Goal: Task Accomplishment & Management: Use online tool/utility

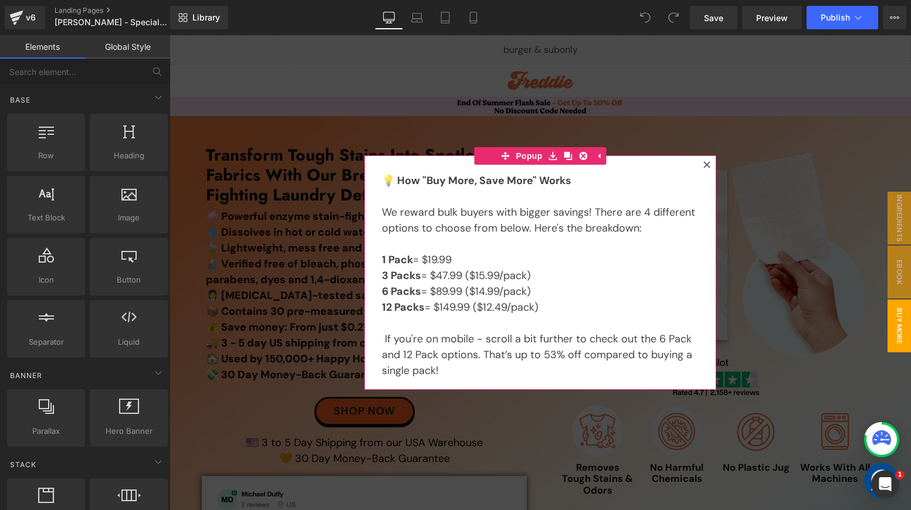
click at [703, 165] on icon at bounding box center [706, 164] width 7 height 7
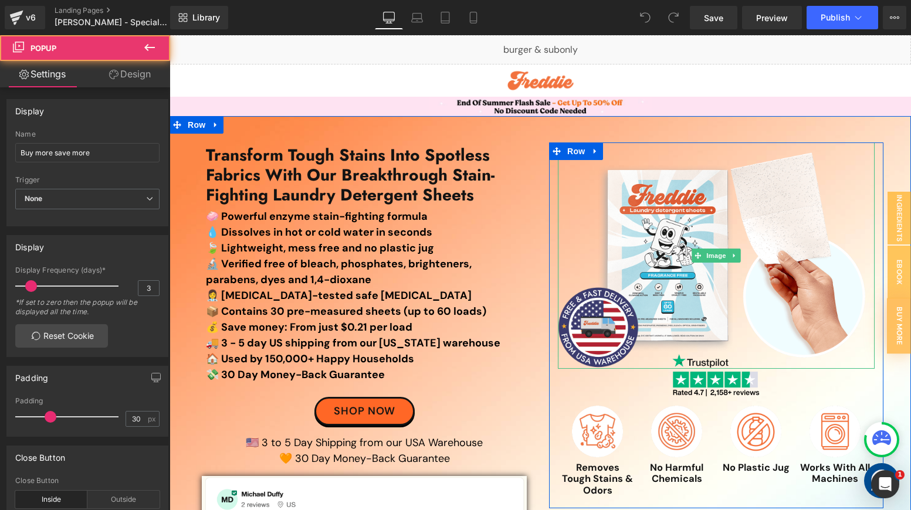
scroll to position [346, 0]
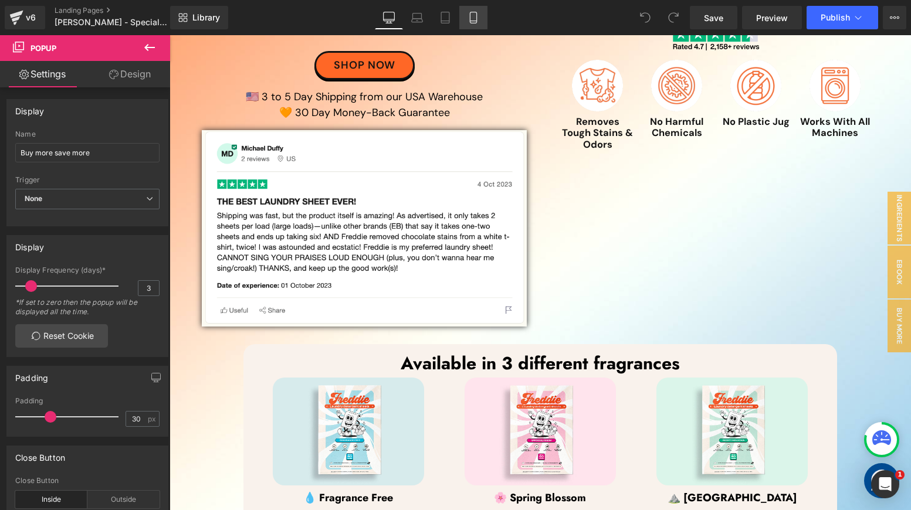
drag, startPoint x: 467, startPoint y: 15, endPoint x: 160, endPoint y: 77, distance: 314.1
click at [467, 15] on icon at bounding box center [473, 18] width 12 height 12
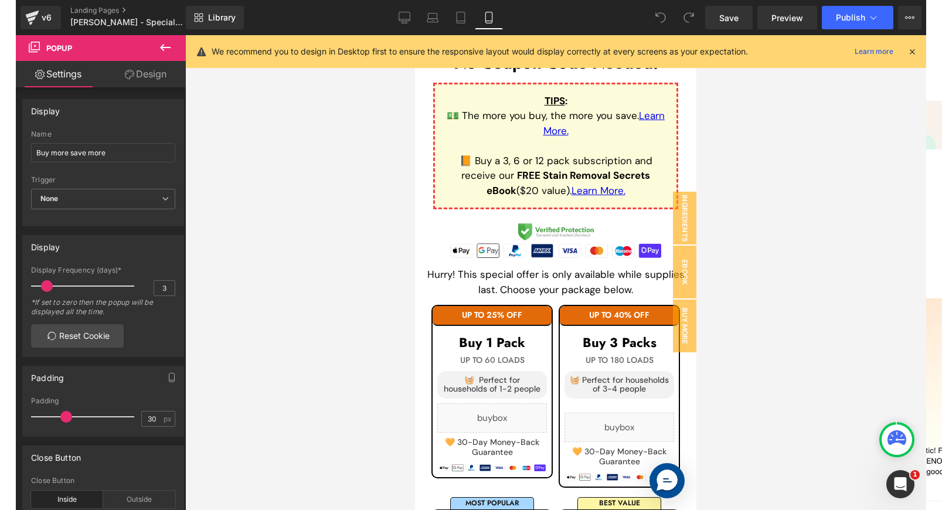
scroll to position [2186, 0]
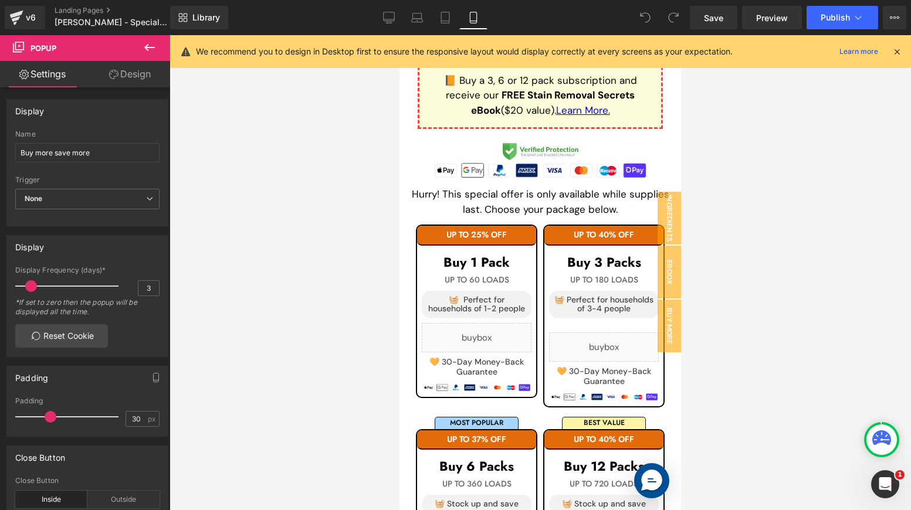
click at [898, 52] on icon at bounding box center [896, 51] width 11 height 11
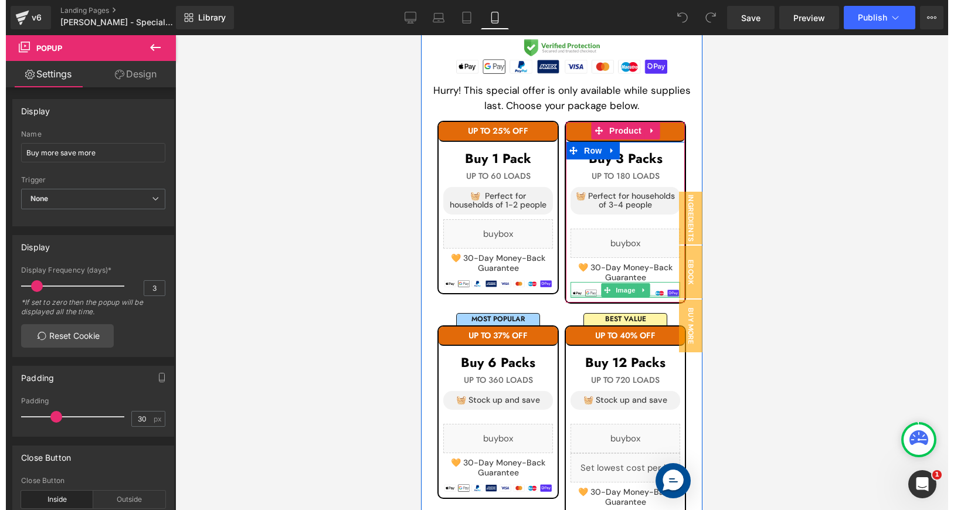
scroll to position [2289, 0]
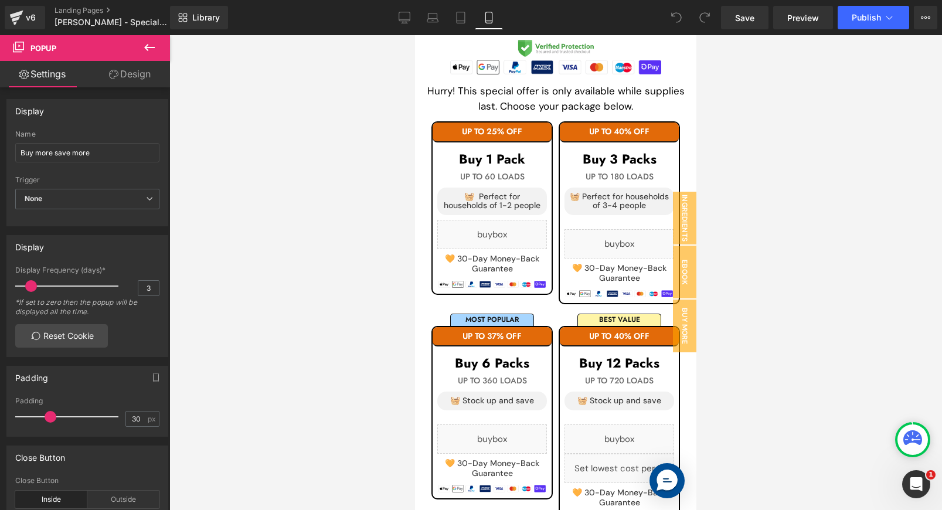
click at [770, 220] on div at bounding box center [555, 272] width 773 height 475
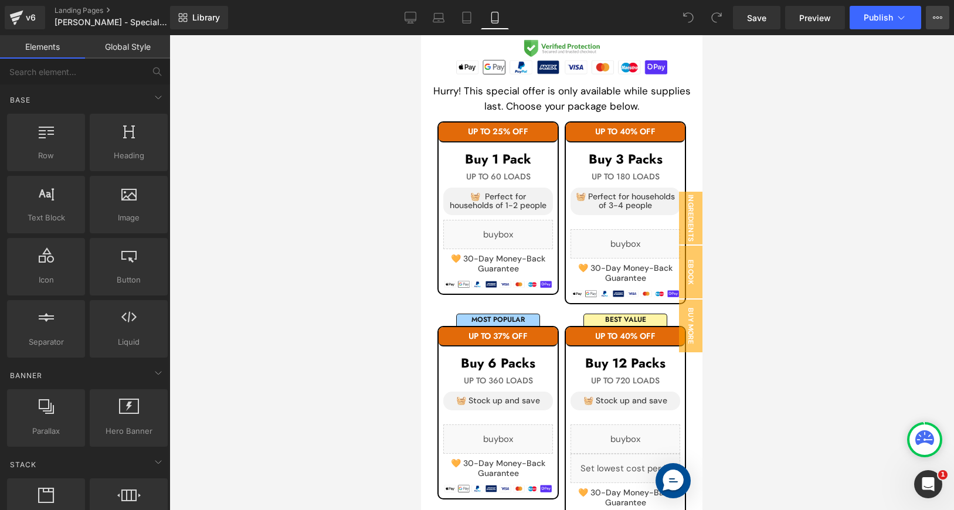
click at [910, 22] on icon at bounding box center [937, 17] width 9 height 9
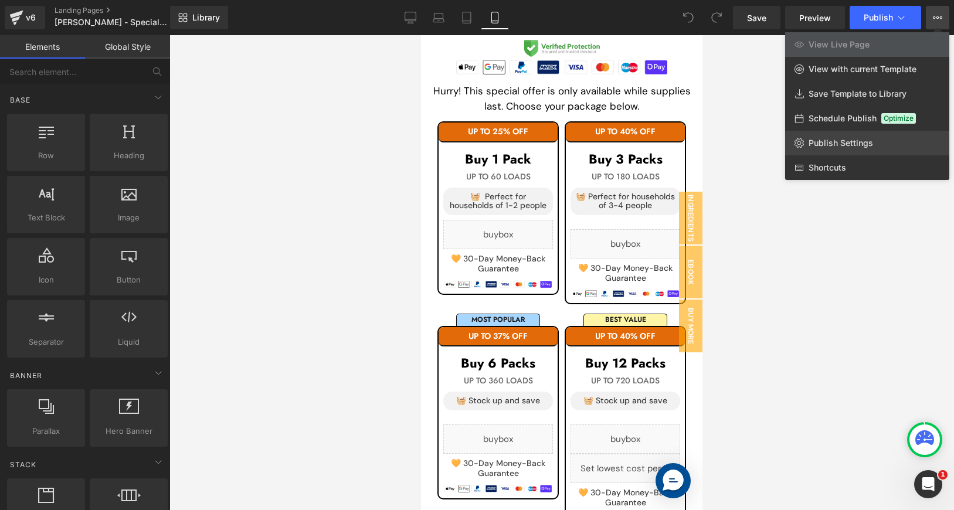
click at [871, 143] on span "Publish Settings" at bounding box center [841, 143] width 65 height 11
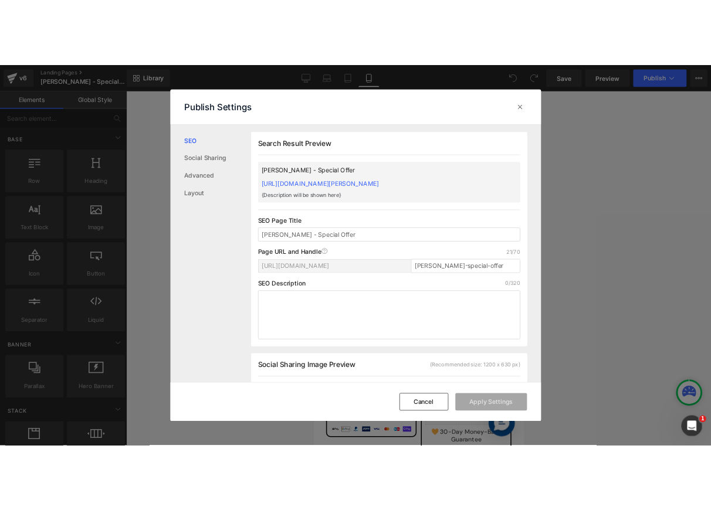
scroll to position [1, 0]
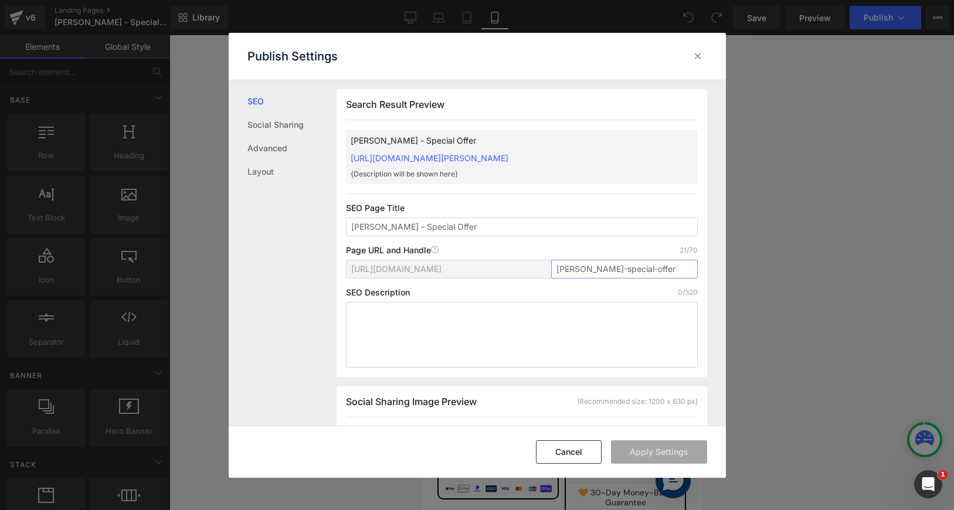
drag, startPoint x: 585, startPoint y: 270, endPoint x: 510, endPoint y: 269, distance: 75.1
click at [511, 269] on div "[URL][DOMAIN_NAME] [PERSON_NAME]-special-offer" at bounding box center [522, 274] width 352 height 28
click at [628, 270] on input "special-offer" at bounding box center [624, 269] width 147 height 19
type input "special-offer-v42"
click at [647, 453] on button "Apply Settings" at bounding box center [659, 451] width 96 height 23
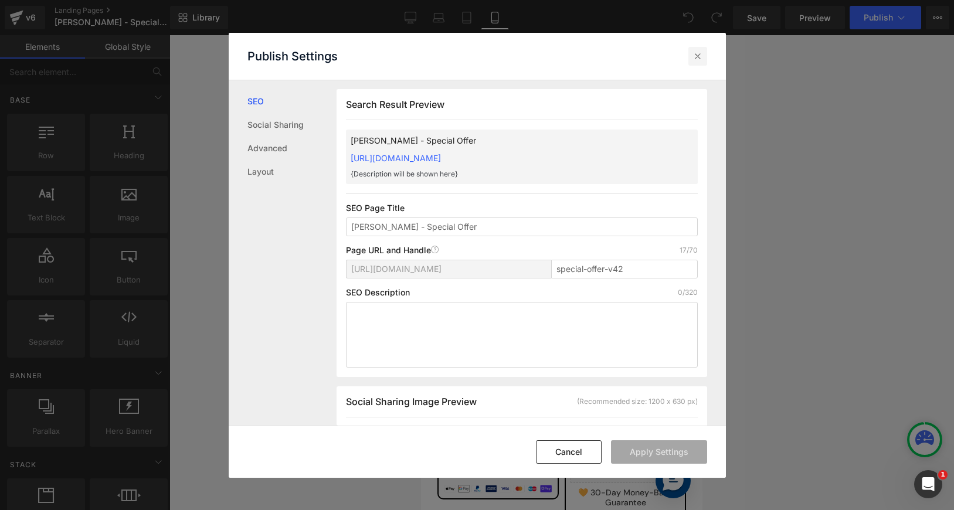
drag, startPoint x: 698, startPoint y: 53, endPoint x: 279, endPoint y: 50, distance: 419.3
click at [698, 53] on icon at bounding box center [698, 56] width 12 height 12
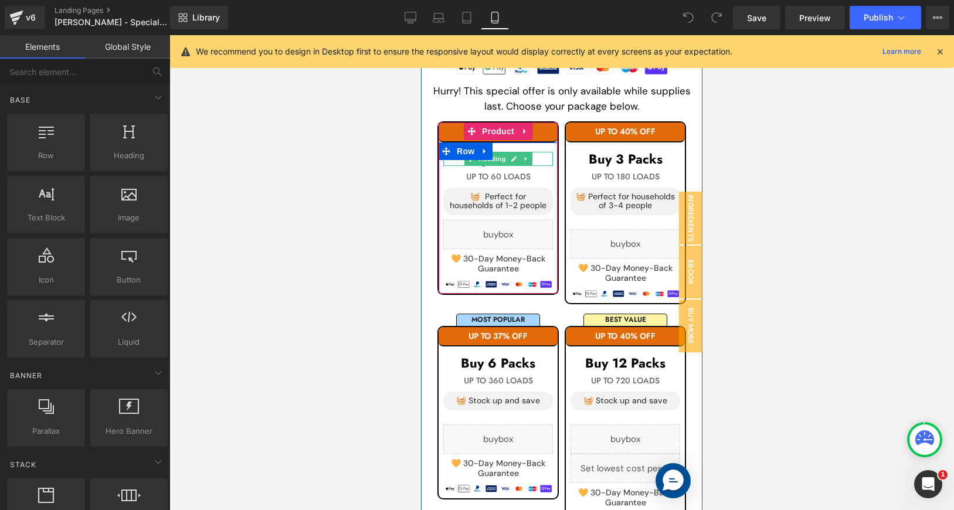
click at [536, 158] on h1 "Buy 1 Pack" at bounding box center [498, 159] width 110 height 14
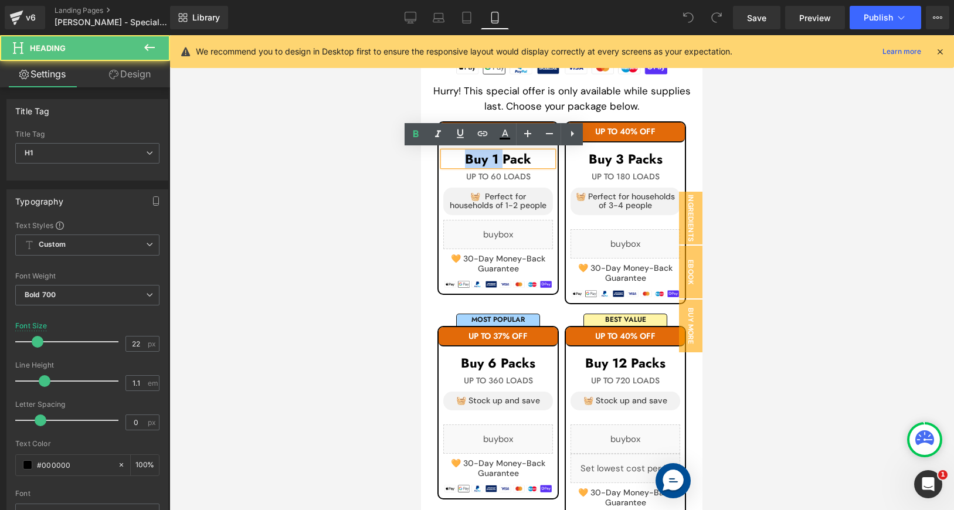
drag, startPoint x: 500, startPoint y: 157, endPoint x: 463, endPoint y: 157, distance: 36.4
click at [463, 157] on h1 "Buy 1 Pack" at bounding box center [498, 159] width 110 height 14
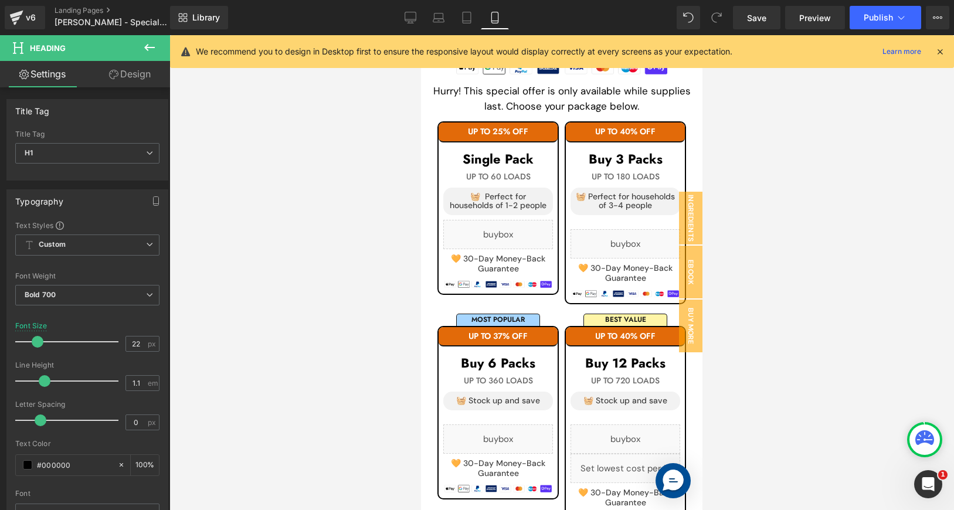
click at [768, 147] on div at bounding box center [561, 272] width 785 height 475
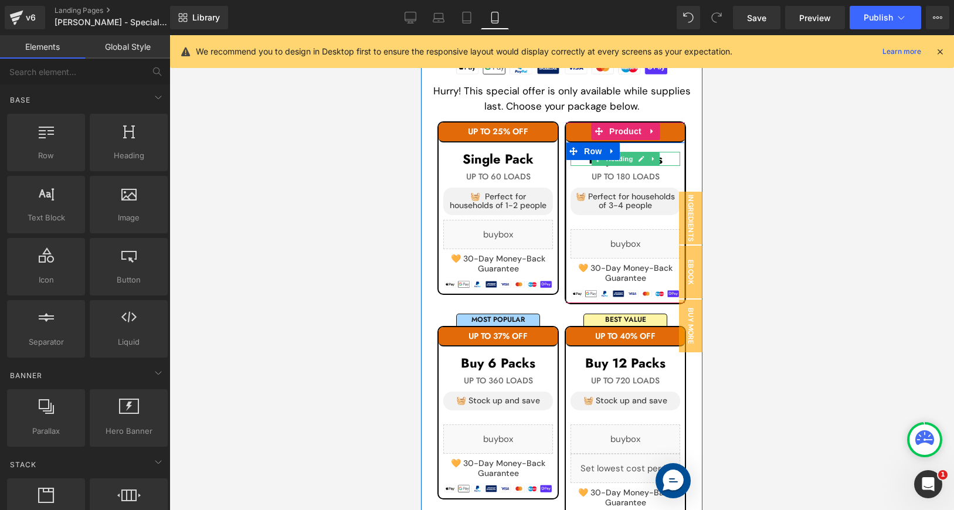
click at [660, 157] on h1 "Buy 3 Packs" at bounding box center [626, 159] width 110 height 14
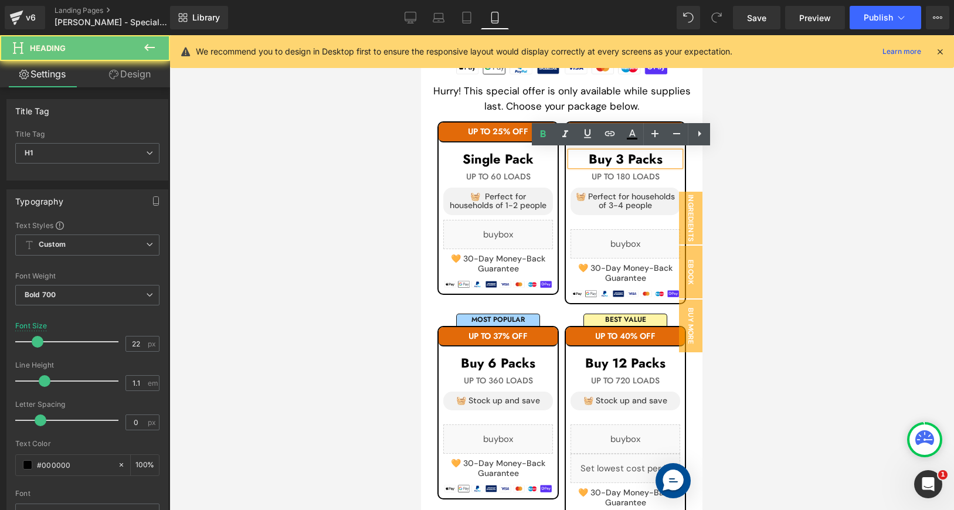
click at [643, 156] on h1 "Buy 3 Packs" at bounding box center [626, 159] width 110 height 14
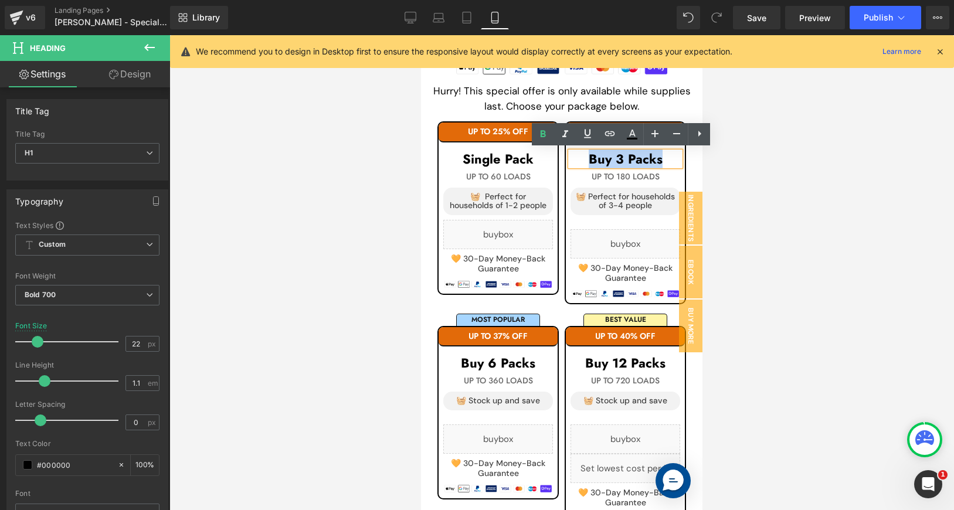
click at [643, 156] on h1 "Buy 3 Packs" at bounding box center [626, 159] width 110 height 14
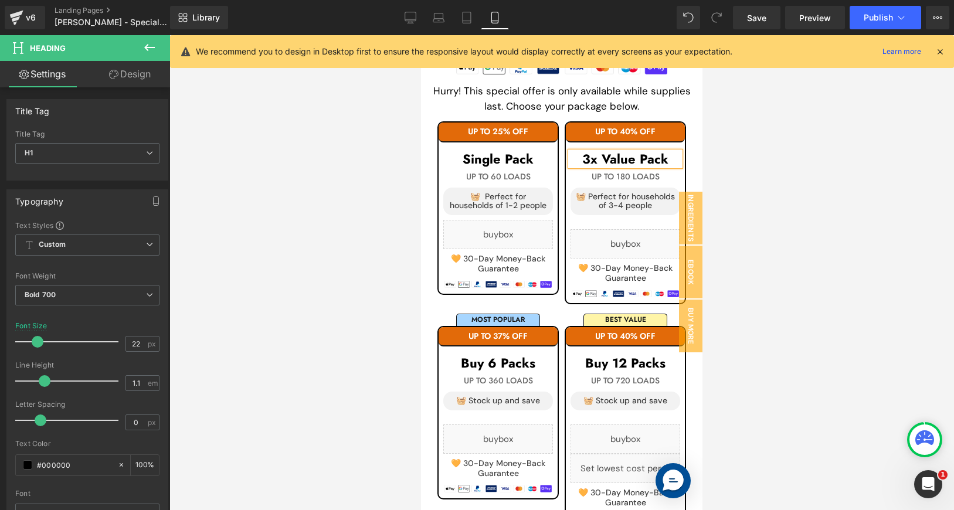
click at [591, 162] on h1 "3x Value Pack" at bounding box center [626, 159] width 110 height 14
click at [745, 194] on div at bounding box center [561, 272] width 785 height 475
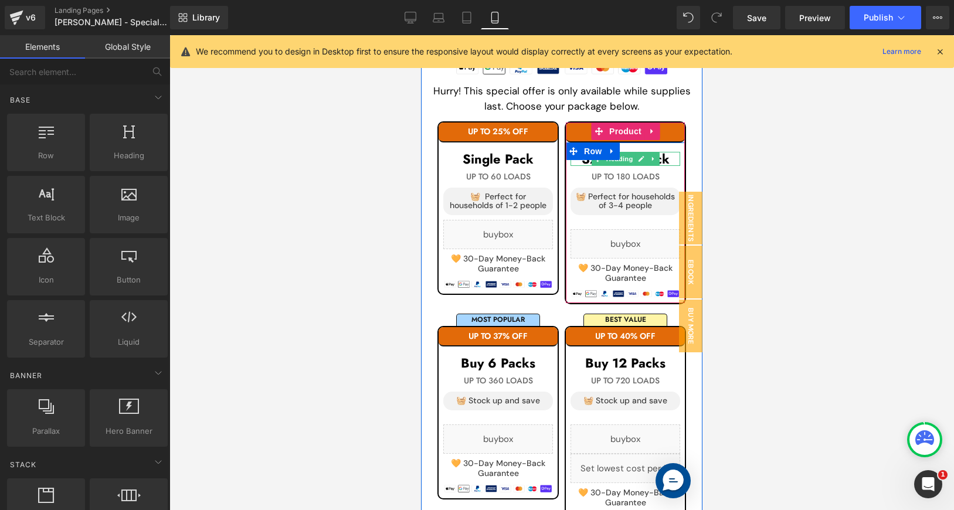
click at [663, 157] on h1 "3X Value Pack" at bounding box center [626, 159] width 110 height 14
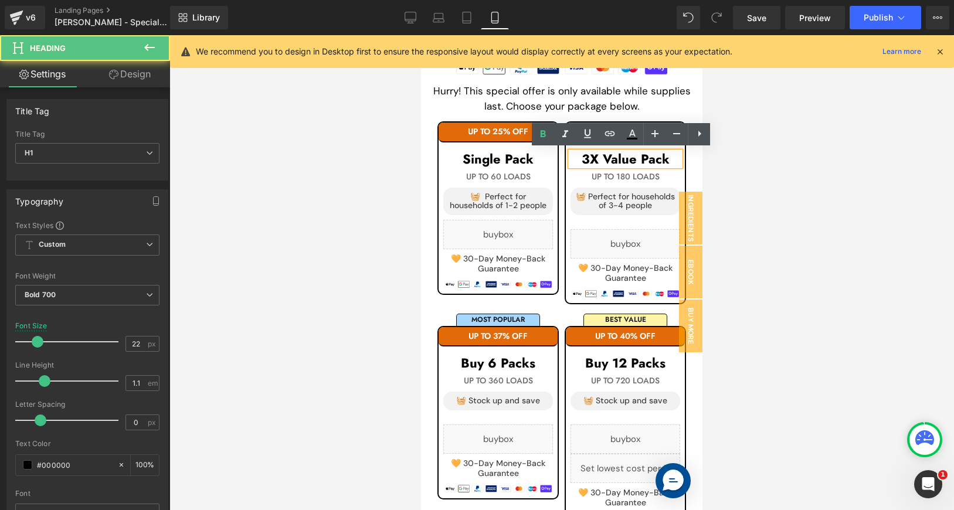
click at [663, 157] on h1 "3X Value Pack" at bounding box center [626, 159] width 110 height 14
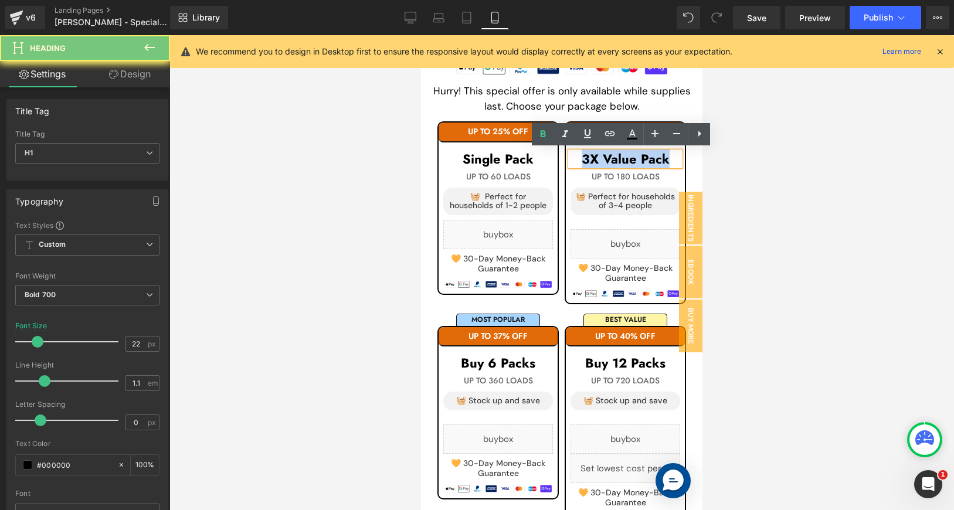
click at [663, 157] on h1 "3X Value Pack" at bounding box center [626, 159] width 110 height 14
copy h1 "3X Value Pack"
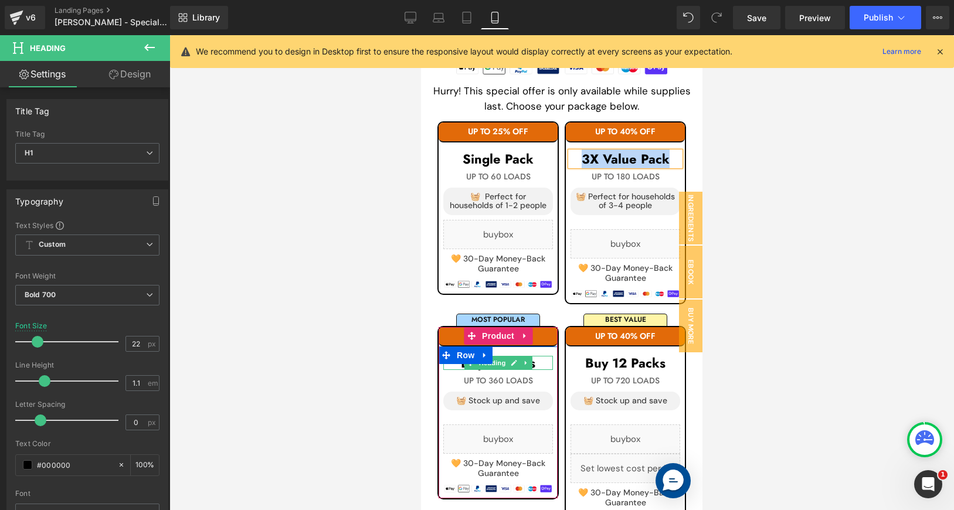
click at [536, 361] on h1 "Buy 6 Packs" at bounding box center [498, 363] width 110 height 14
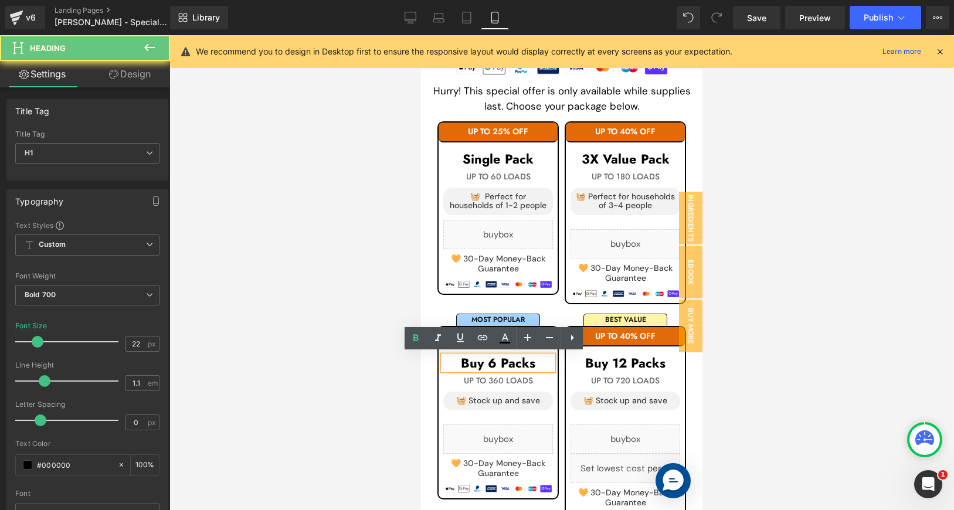
click at [530, 361] on h1 "Buy 6 Packs" at bounding box center [498, 363] width 110 height 14
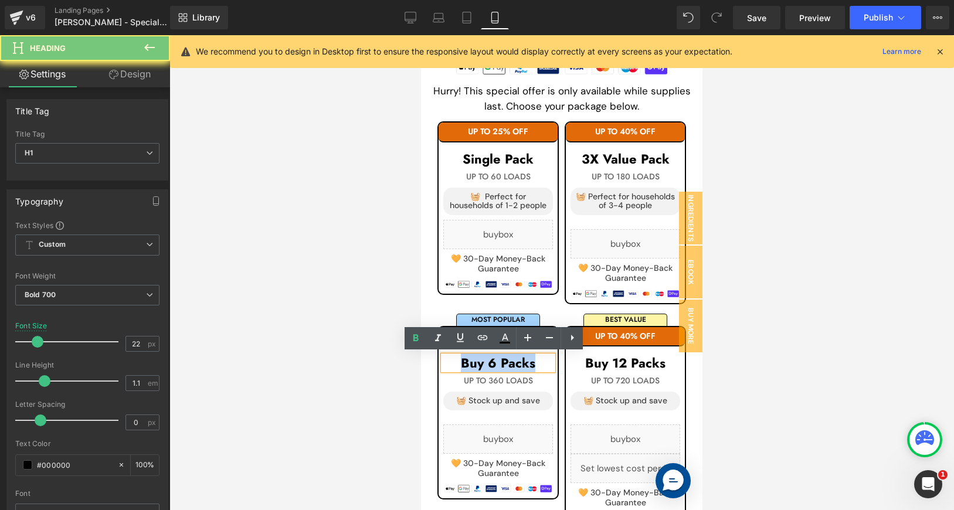
click at [530, 361] on h1 "Buy 6 Packs" at bounding box center [498, 363] width 110 height 14
paste div
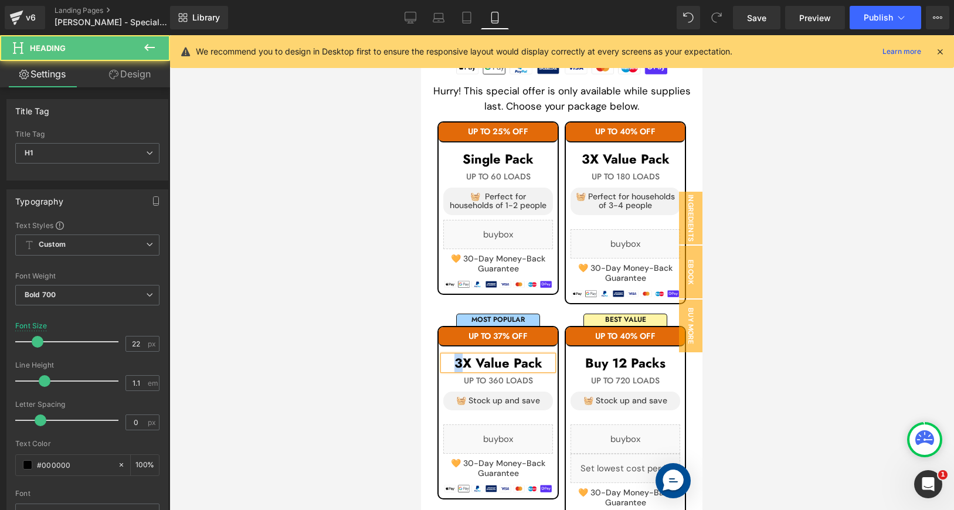
click at [454, 362] on h1 "3X Value Pack" at bounding box center [498, 363] width 110 height 14
click at [513, 364] on h1 "6X Value Pack" at bounding box center [498, 363] width 110 height 14
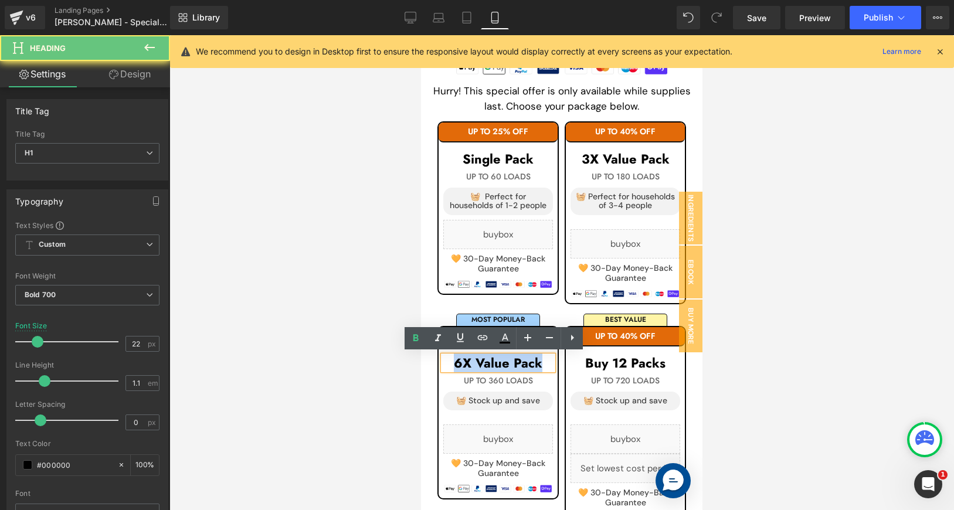
click at [513, 364] on h1 "6X Value Pack" at bounding box center [498, 363] width 110 height 14
copy h1 "6X Value Pack"
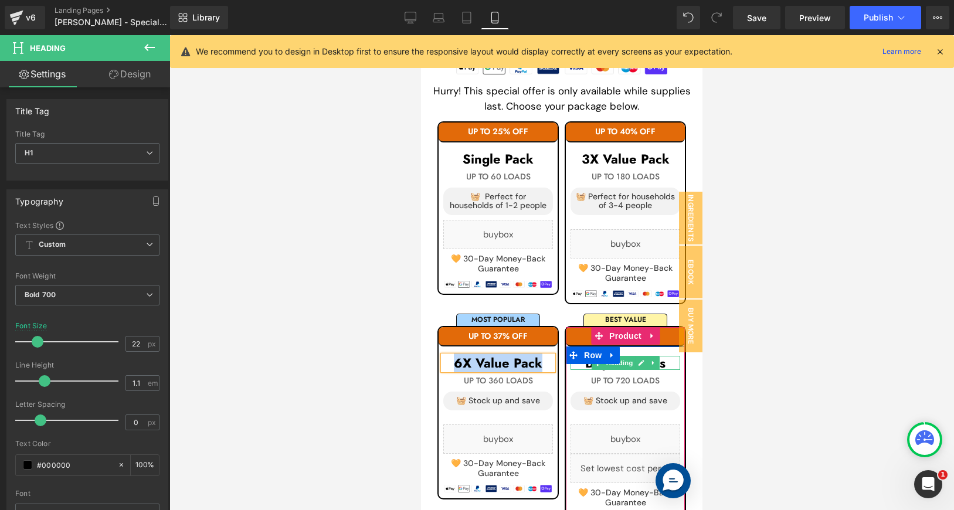
click at [663, 362] on h1 "Buy 12 Packs" at bounding box center [626, 363] width 110 height 14
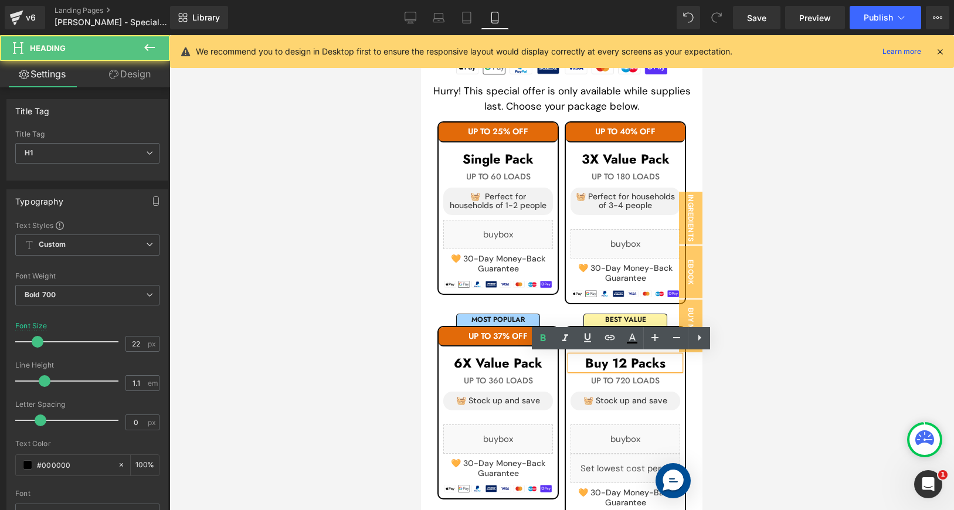
click at [656, 362] on h1 "Buy 12 Packs" at bounding box center [626, 363] width 110 height 14
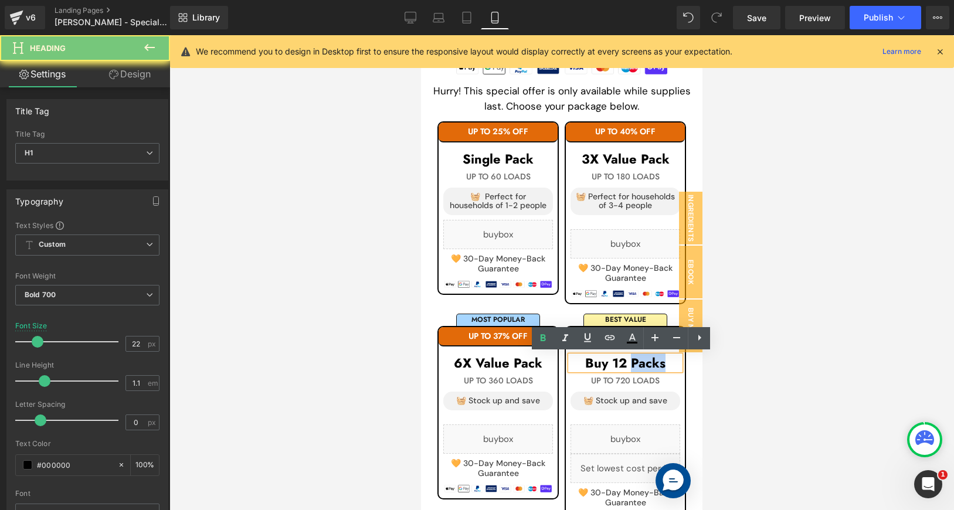
click at [656, 362] on h1 "Buy 12 Packs" at bounding box center [626, 363] width 110 height 14
paste div
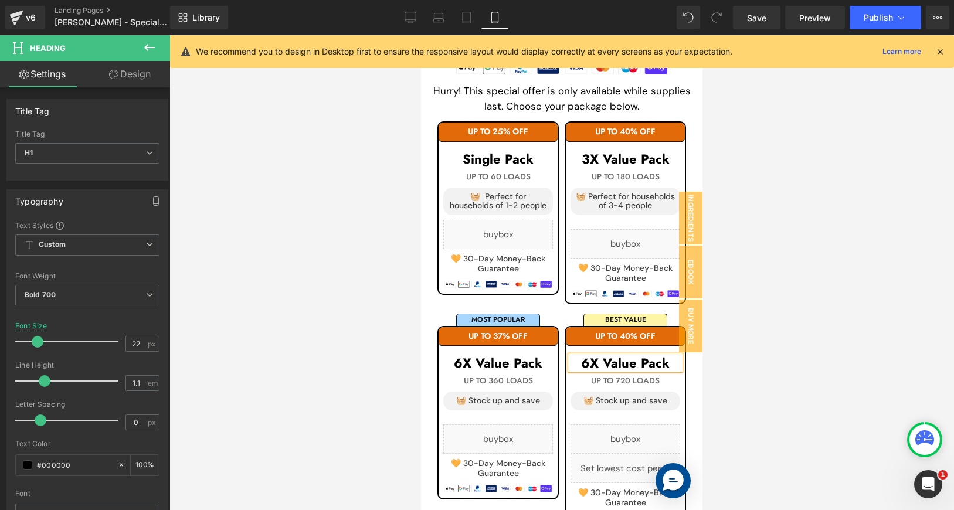
click at [586, 361] on h1 "6X Value Pack" at bounding box center [626, 363] width 110 height 14
click at [749, 279] on div at bounding box center [561, 272] width 785 height 475
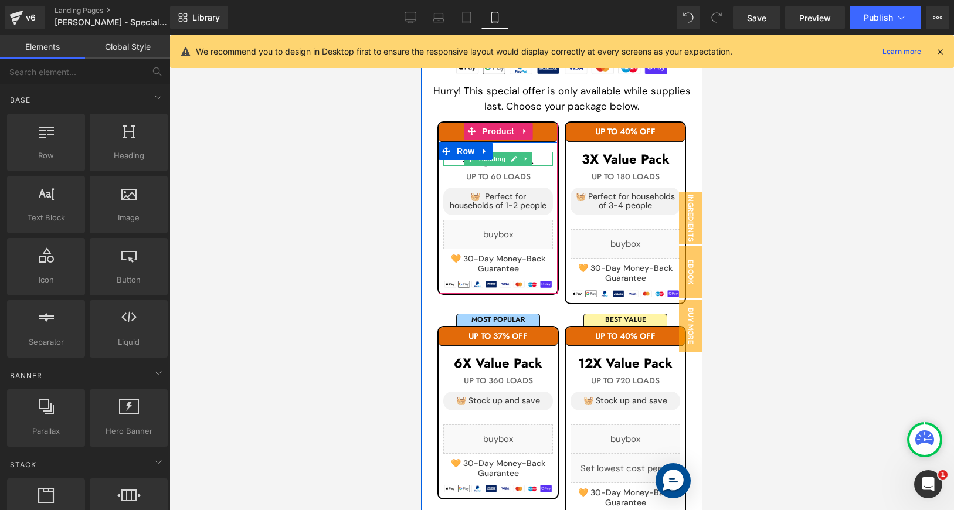
click at [540, 156] on h1 "Single Pack" at bounding box center [498, 159] width 110 height 14
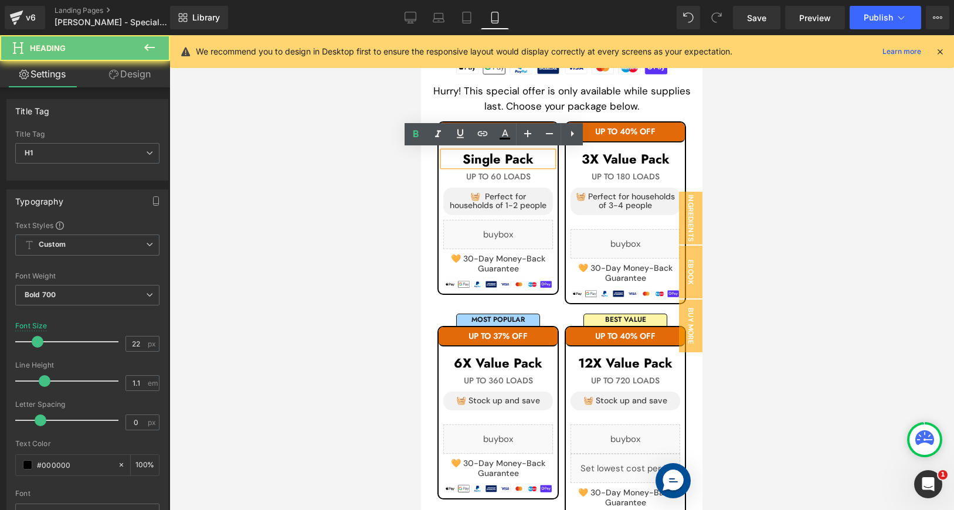
click at [540, 156] on h1 "Single Pack" at bounding box center [498, 159] width 110 height 14
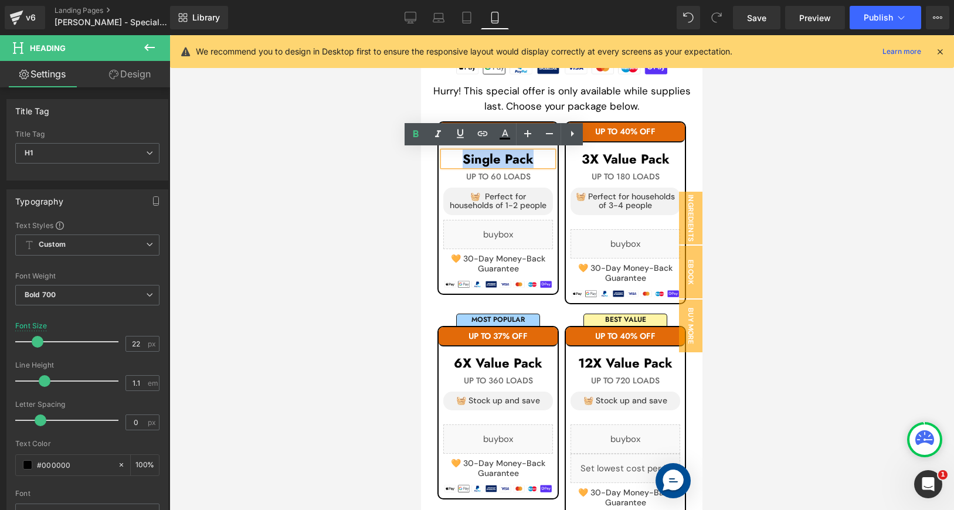
copy h1 "Single Pack"
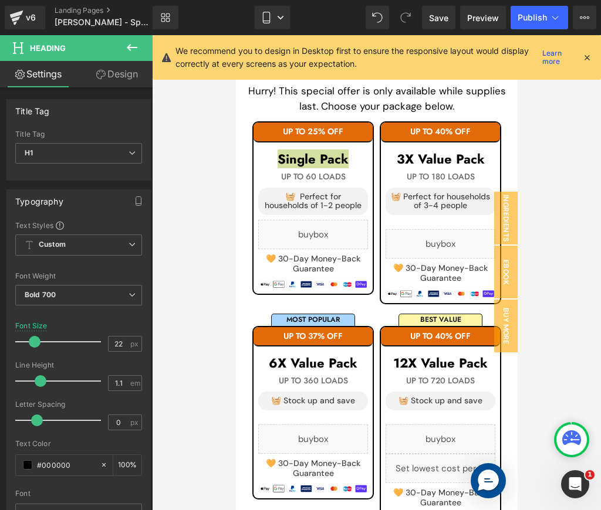
click at [527, 156] on div at bounding box center [376, 272] width 449 height 475
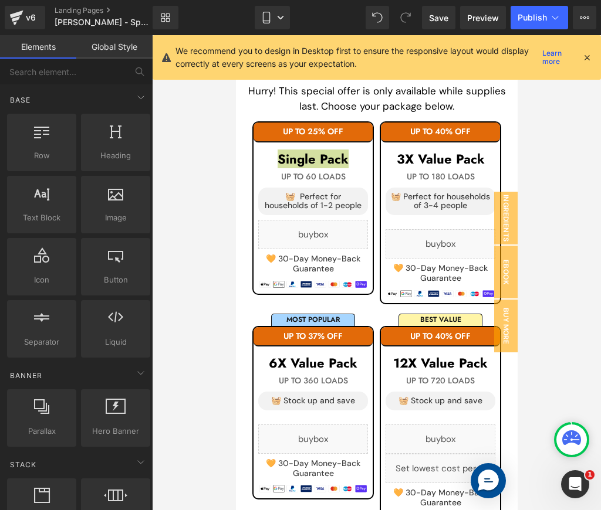
click at [581, 164] on div at bounding box center [376, 272] width 449 height 475
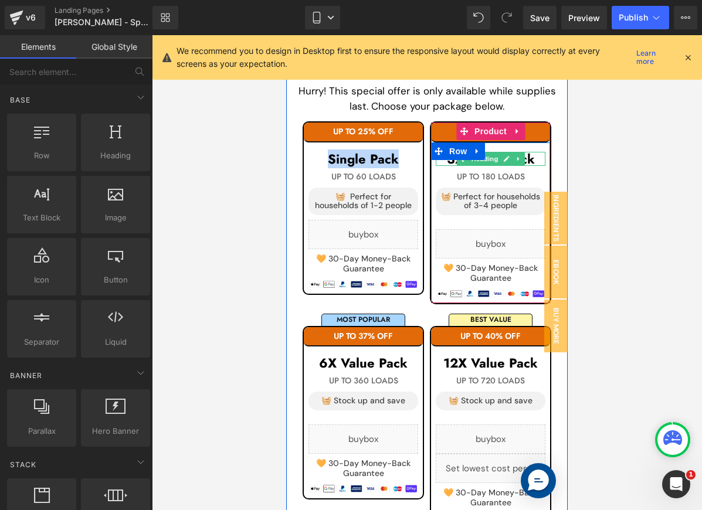
click at [533, 161] on h1 "3X Value Pack" at bounding box center [491, 159] width 110 height 14
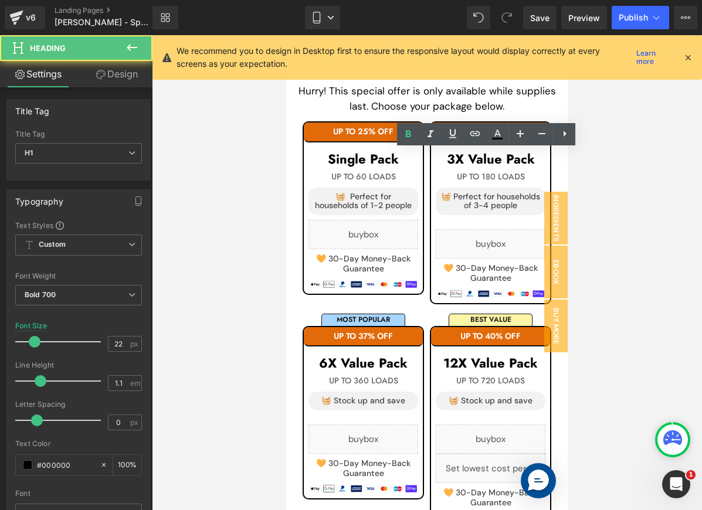
click at [625, 168] on div at bounding box center [427, 272] width 550 height 475
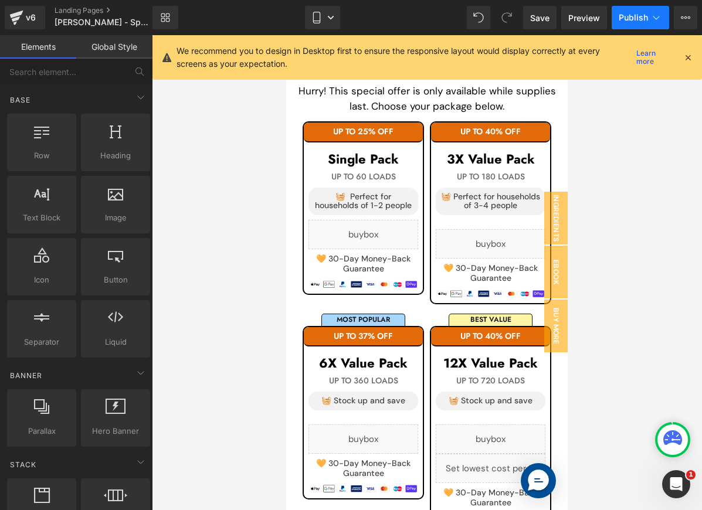
click at [646, 18] on span "Publish" at bounding box center [633, 17] width 29 height 9
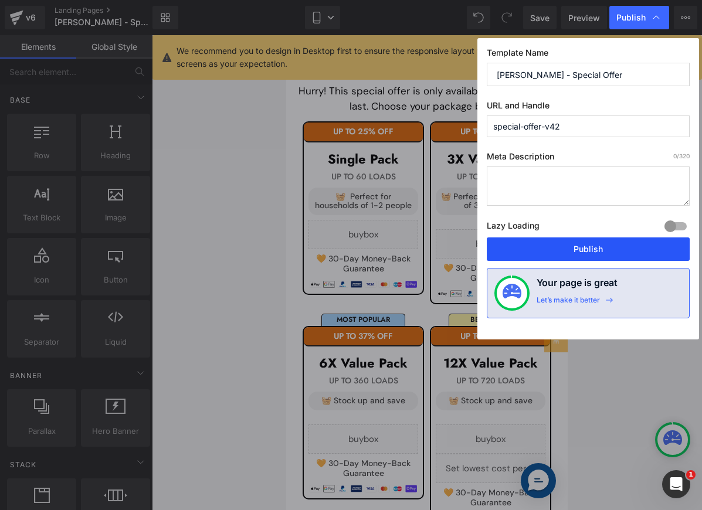
click at [610, 253] on button "Publish" at bounding box center [588, 249] width 203 height 23
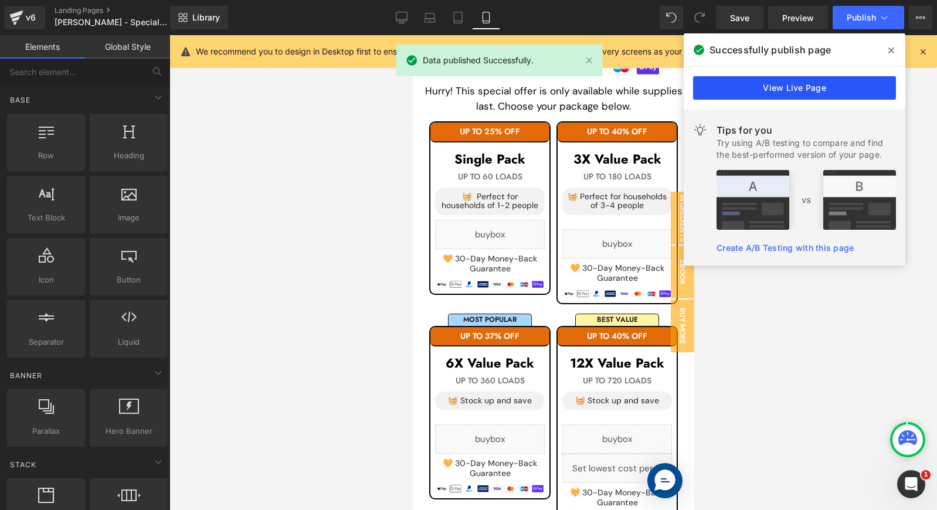
click at [805, 92] on link "View Live Page" at bounding box center [794, 87] width 203 height 23
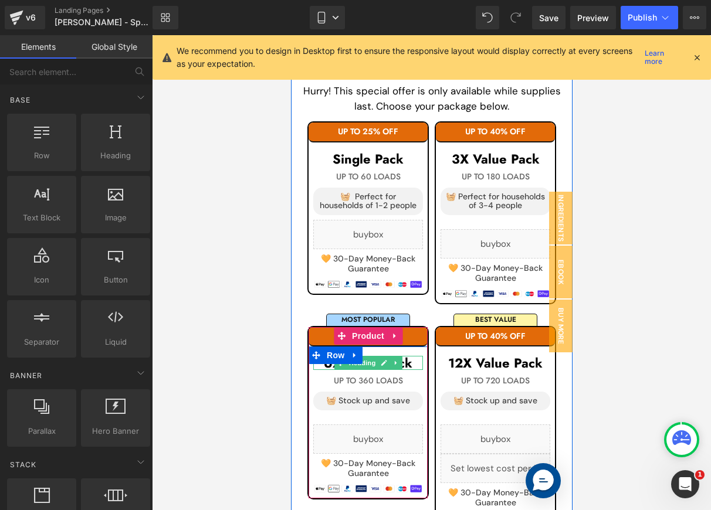
click at [402, 364] on h1 "6X Value Pack" at bounding box center [368, 363] width 110 height 14
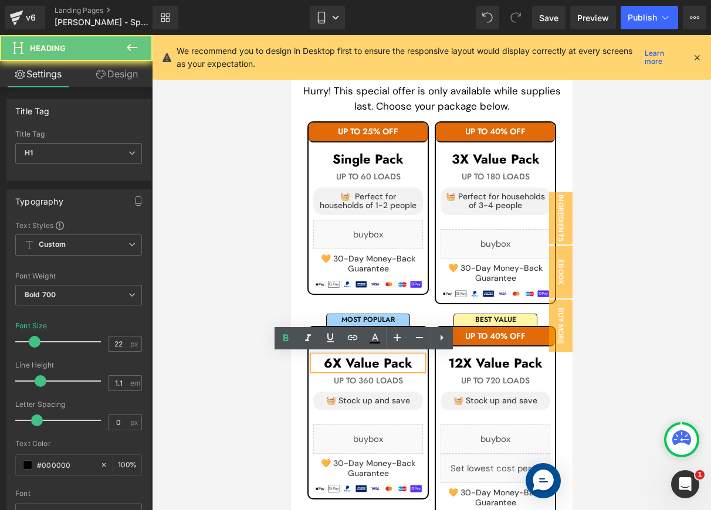
click at [345, 364] on h1 "6X Value Pack" at bounding box center [368, 363] width 110 height 14
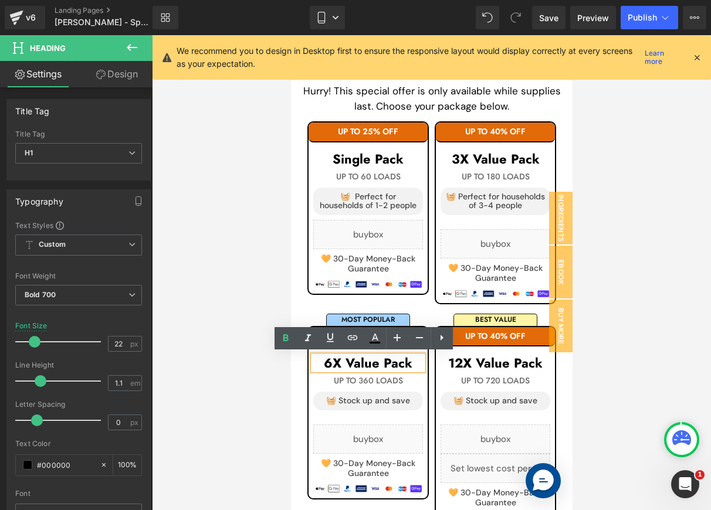
click at [344, 365] on h1 "6X Value Pack" at bounding box center [368, 363] width 110 height 14
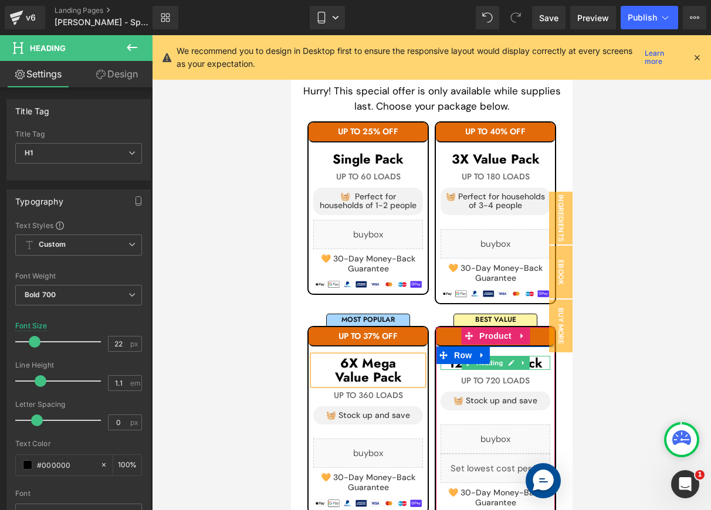
click at [535, 361] on h1 "12X Value Pack" at bounding box center [495, 363] width 110 height 14
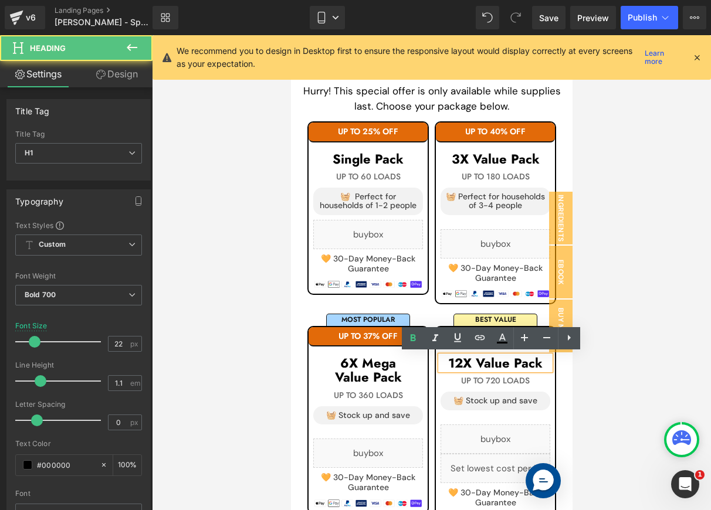
click at [473, 363] on h1 "12X Value Pack" at bounding box center [495, 363] width 110 height 14
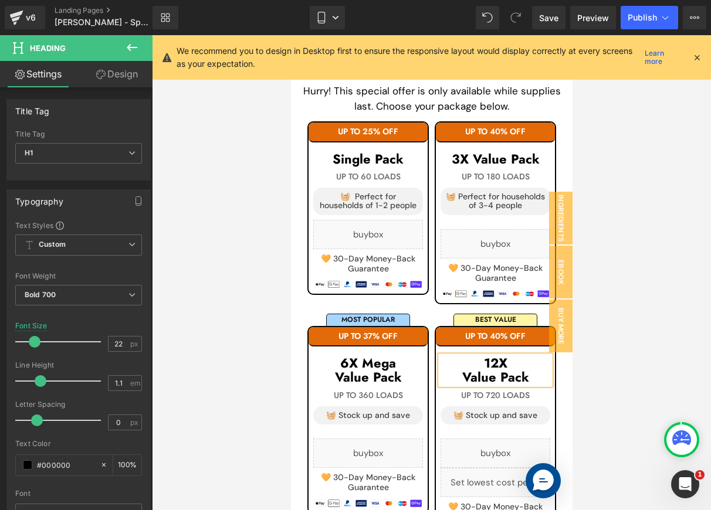
click at [507, 361] on h1 "12X" at bounding box center [495, 363] width 110 height 14
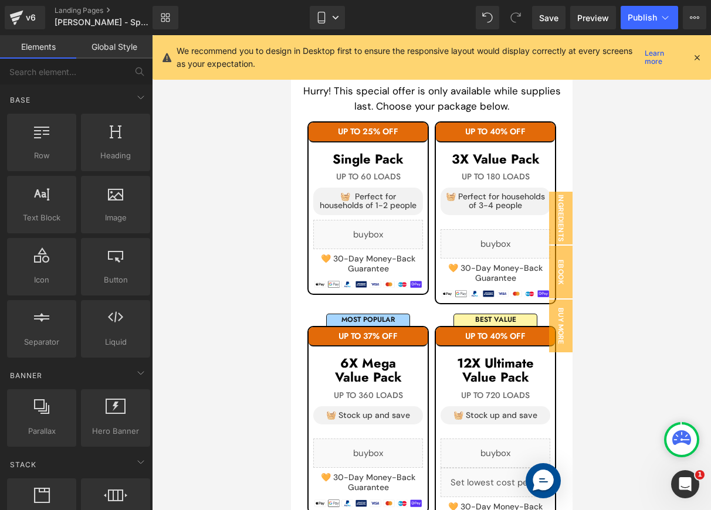
click at [618, 311] on div at bounding box center [431, 272] width 559 height 475
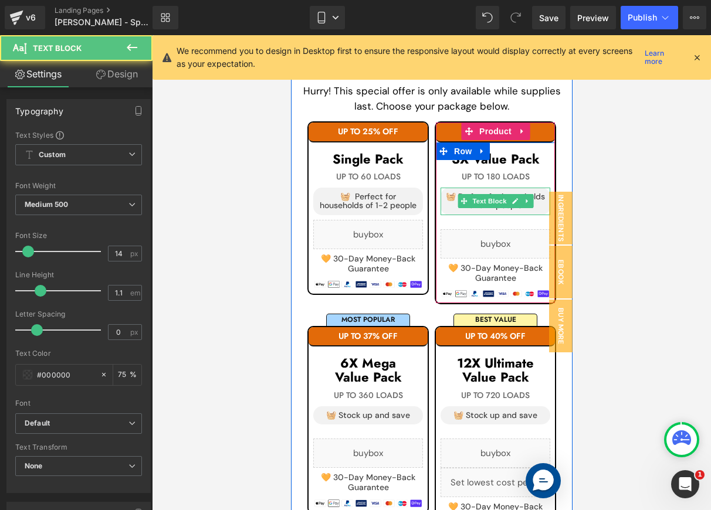
click at [535, 194] on p "🧺 Perfect for households of 3-4 people" at bounding box center [495, 201] width 100 height 18
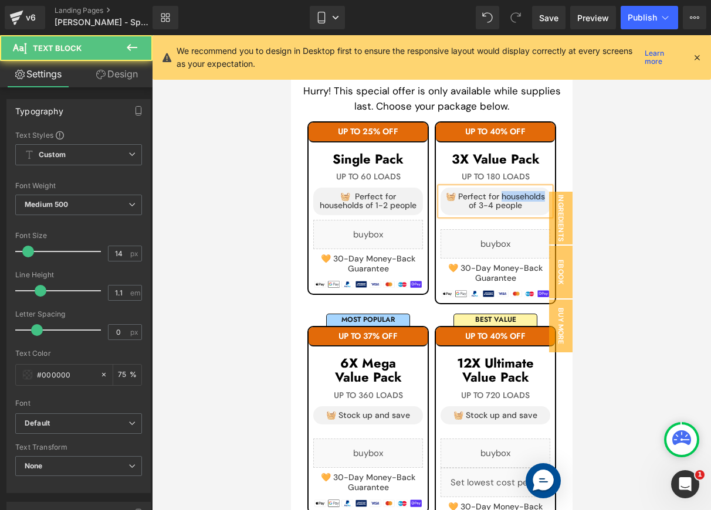
click at [535, 194] on p "🧺 Perfect for households of 3-4 people" at bounding box center [495, 201] width 100 height 18
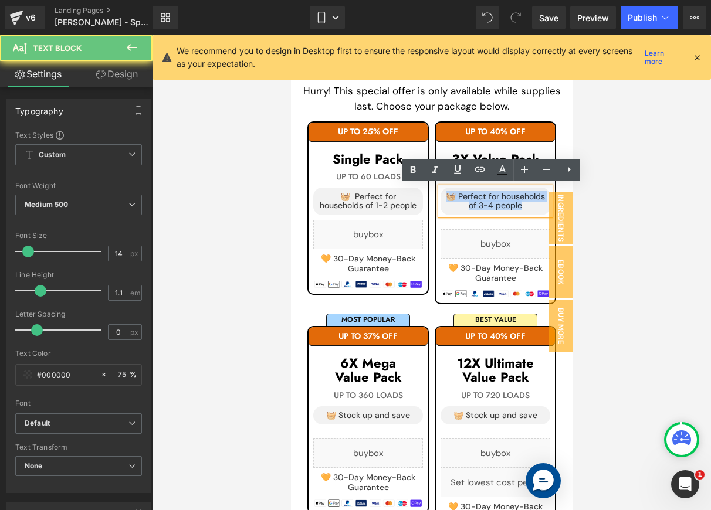
click at [535, 194] on p "🧺 Perfect for households of 3-4 people" at bounding box center [495, 201] width 100 height 18
copy p "🧺 Perfect for households of 3-4 people"
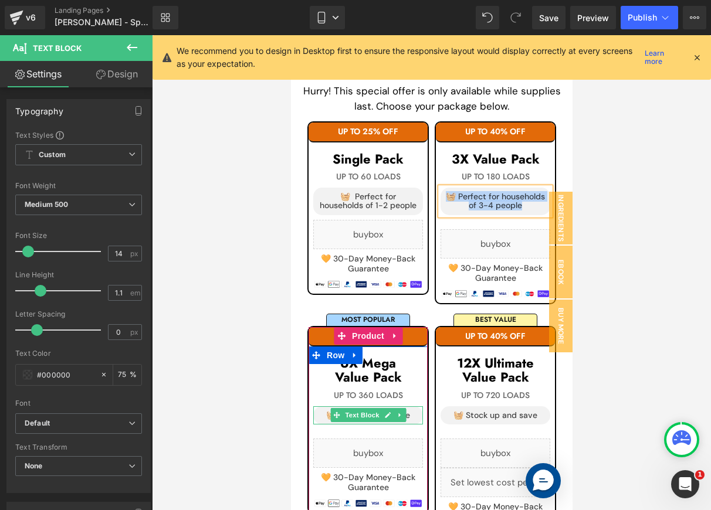
click at [406, 411] on div "🧺 Stock up and save" at bounding box center [368, 415] width 110 height 18
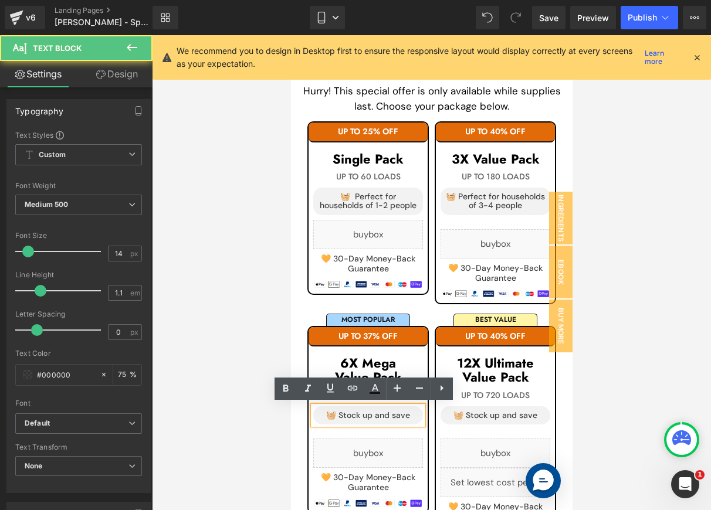
click at [398, 412] on div "🧺 Stock up and save" at bounding box center [368, 415] width 110 height 18
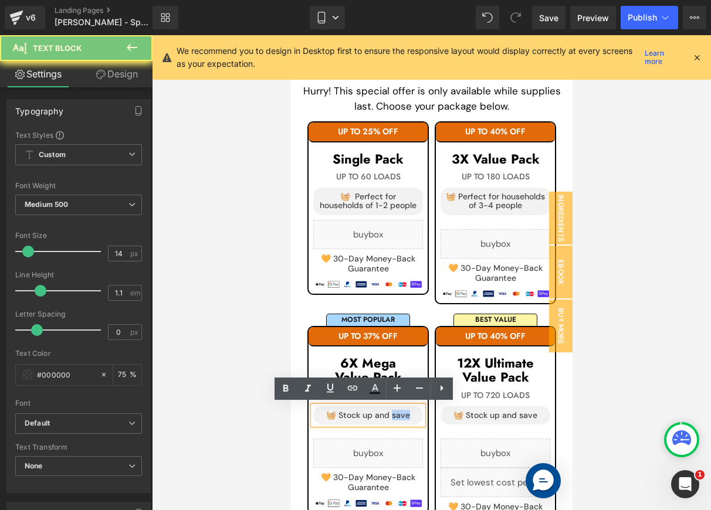
click at [398, 412] on div "🧺 Stock up and save" at bounding box center [368, 415] width 110 height 18
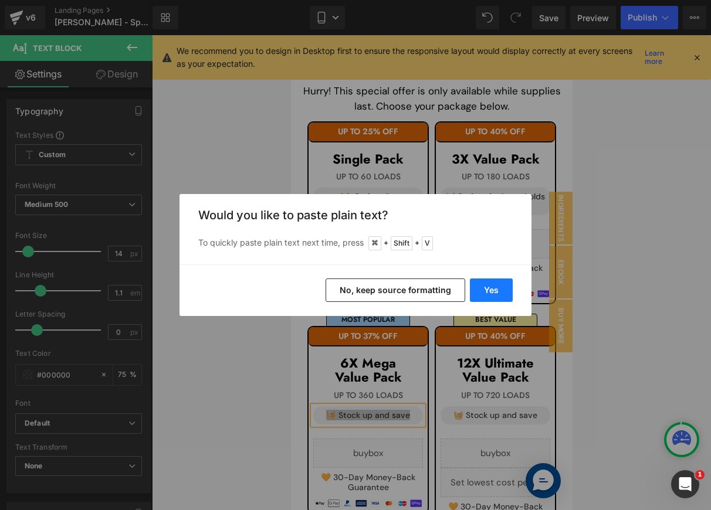
click at [479, 285] on button "Yes" at bounding box center [491, 290] width 43 height 23
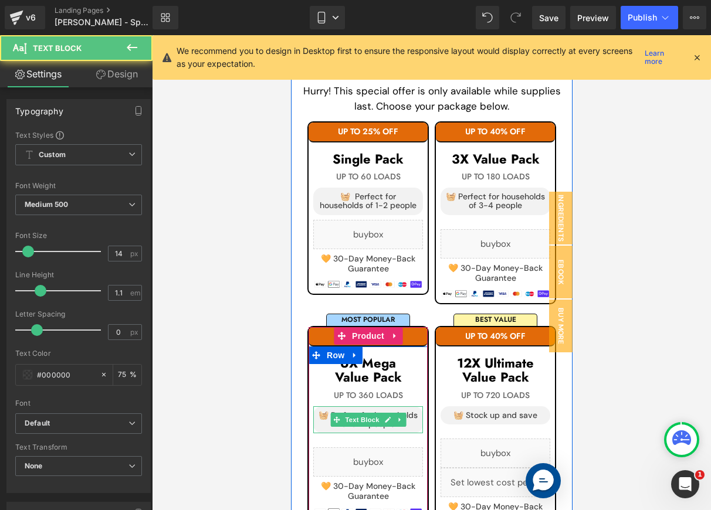
click at [405, 412] on div "🧺 Perfect for households of 3-4 people" at bounding box center [368, 420] width 110 height 28
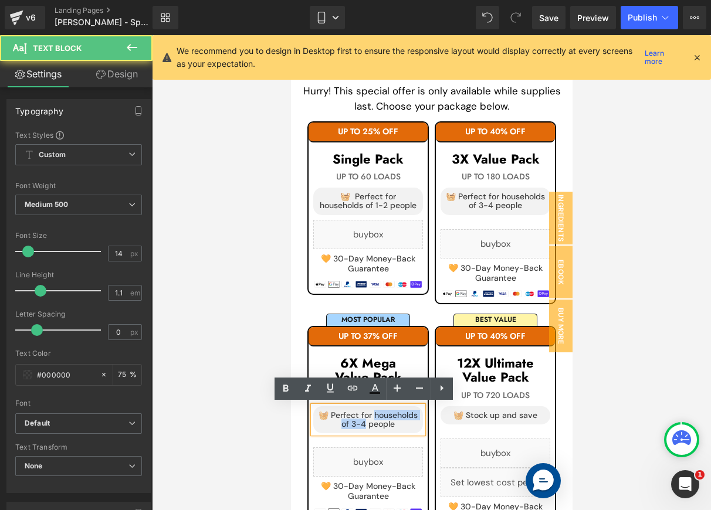
drag, startPoint x: 367, startPoint y: 414, endPoint x: 359, endPoint y: 423, distance: 12.5
click at [359, 423] on div "🧺 Perfect for households of 3-4 people" at bounding box center [368, 420] width 110 height 28
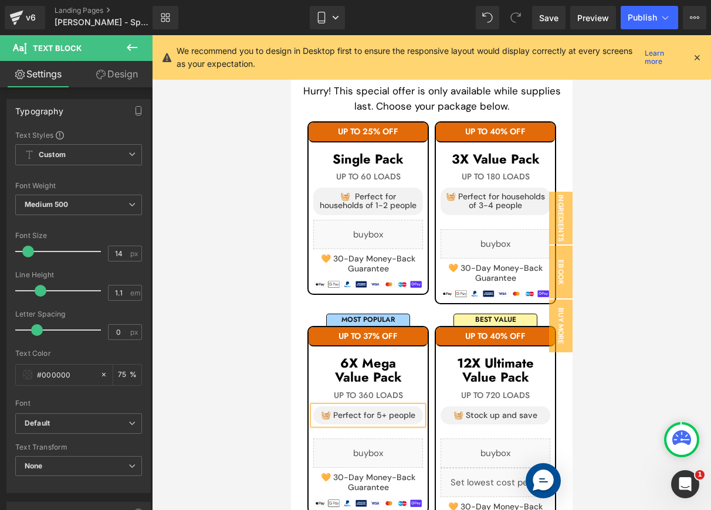
click at [371, 415] on div "🧺 Perfect for 5+ people" at bounding box center [368, 415] width 110 height 18
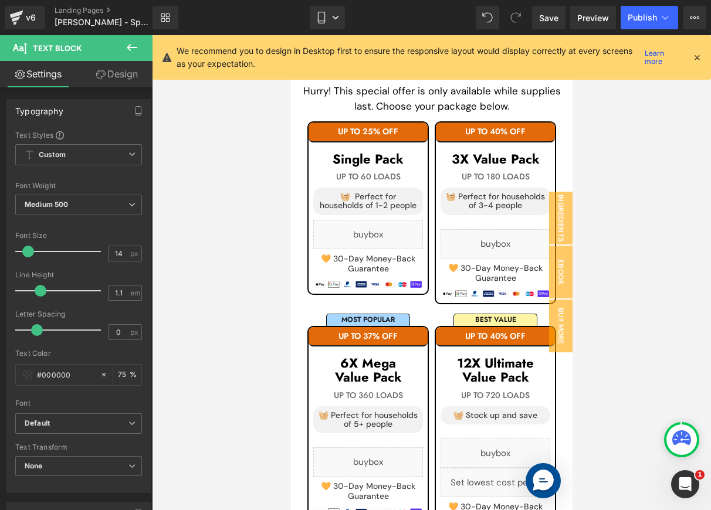
click at [622, 395] on div at bounding box center [431, 272] width 559 height 475
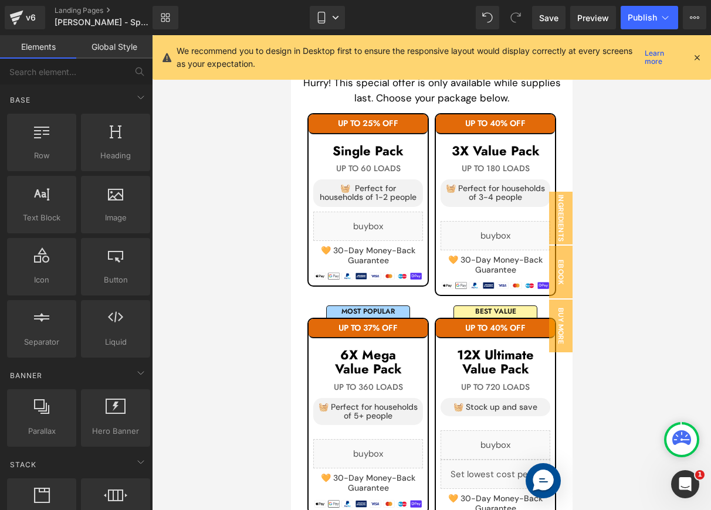
scroll to position [2312, 0]
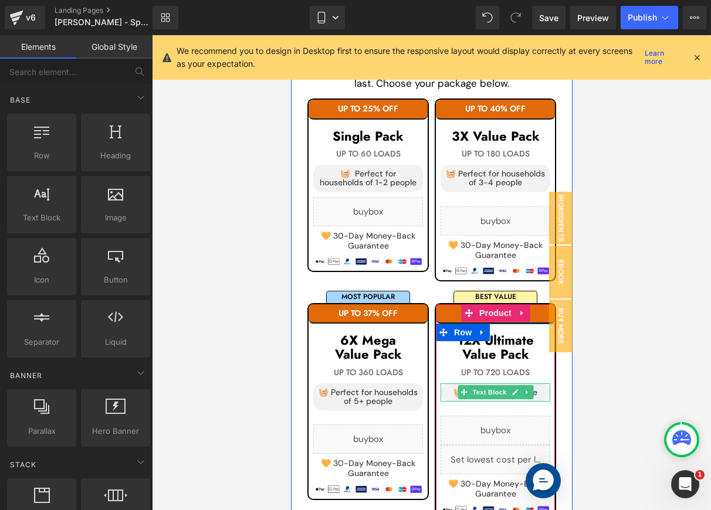
click at [534, 390] on div "🧺 Stock up and save" at bounding box center [495, 393] width 110 height 18
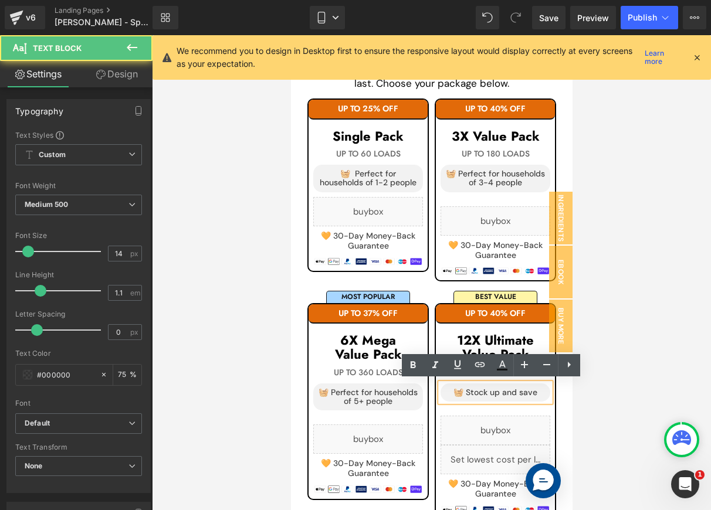
click at [534, 389] on div "🧺 Stock up and save" at bounding box center [495, 393] width 110 height 18
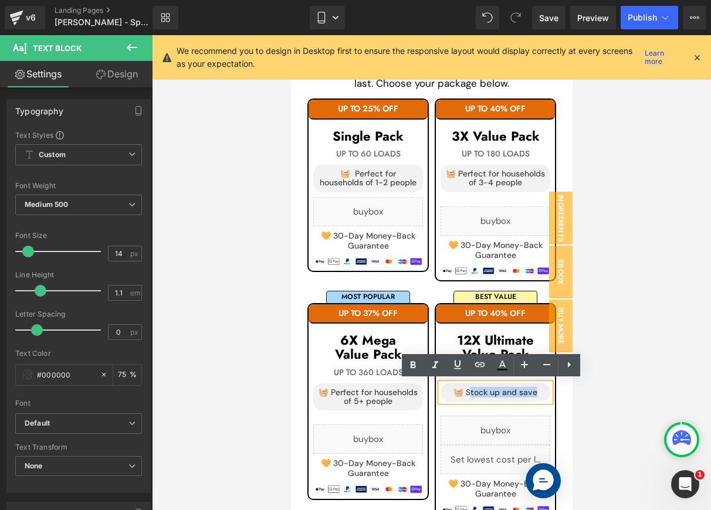
drag, startPoint x: 535, startPoint y: 389, endPoint x: 463, endPoint y: 389, distance: 72.7
click at [463, 389] on div "🧺 Stock up and save" at bounding box center [495, 393] width 110 height 18
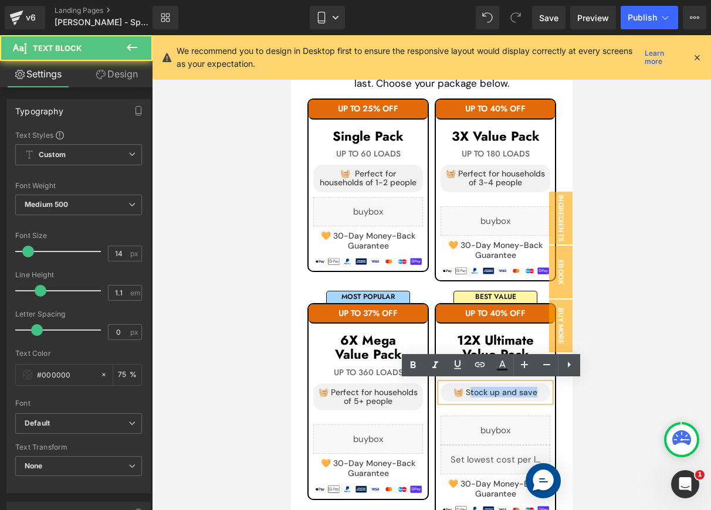
click at [478, 389] on div "🧺 Stock up and save" at bounding box center [495, 393] width 110 height 18
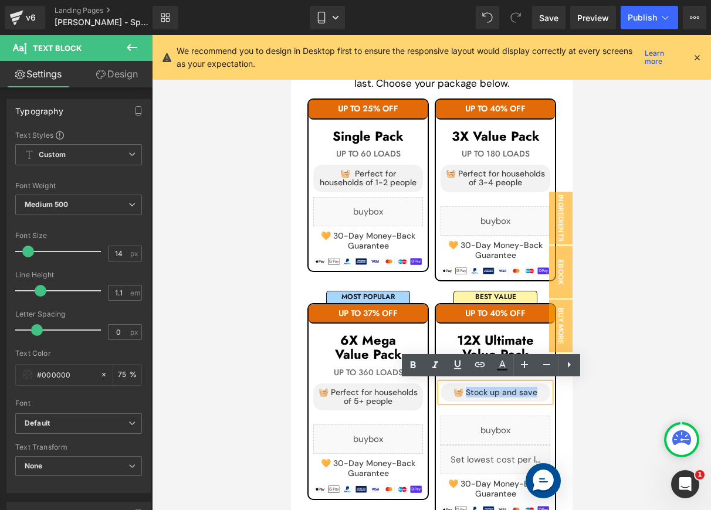
drag, startPoint x: 462, startPoint y: 391, endPoint x: 530, endPoint y: 392, distance: 68.0
click at [530, 392] on div "🧺 Stock up and save" at bounding box center [495, 393] width 110 height 18
click at [506, 389] on div "🧺 Stock up and save" at bounding box center [495, 393] width 110 height 18
drag, startPoint x: 530, startPoint y: 392, endPoint x: 496, endPoint y: 390, distance: 34.1
click at [496, 390] on div "🧺 Stock up and save" at bounding box center [495, 393] width 110 height 18
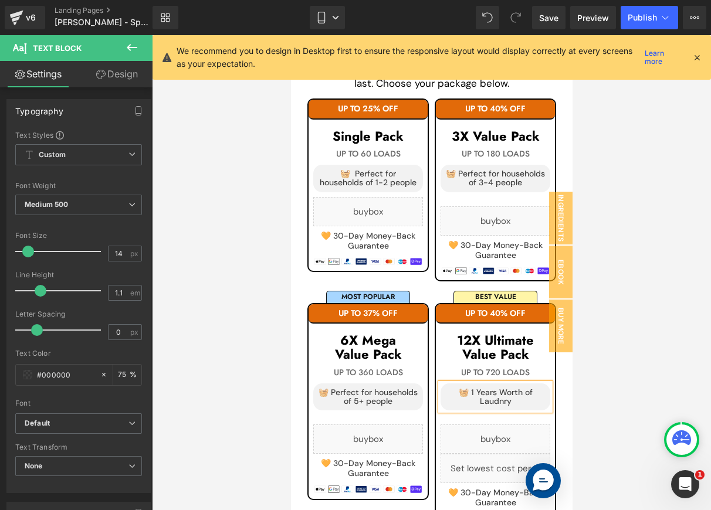
click at [619, 321] on div at bounding box center [431, 272] width 559 height 475
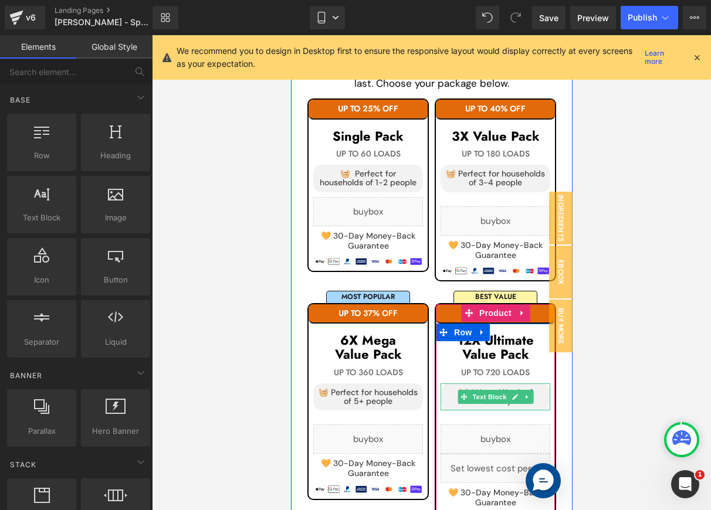
click at [530, 396] on div "🧺 1 Years Worth of Laudnry" at bounding box center [495, 398] width 110 height 28
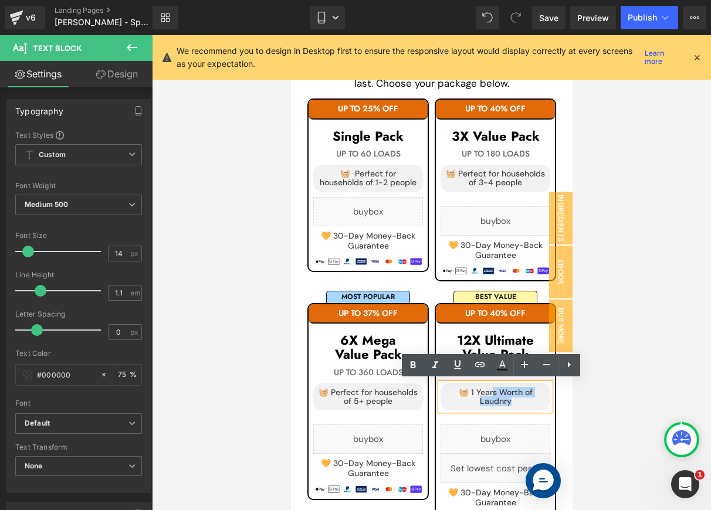
drag, startPoint x: 521, startPoint y: 396, endPoint x: 487, endPoint y: 390, distance: 34.0
click at [487, 390] on div "🧺 1 Years Worth of Laudnry" at bounding box center [495, 398] width 110 height 28
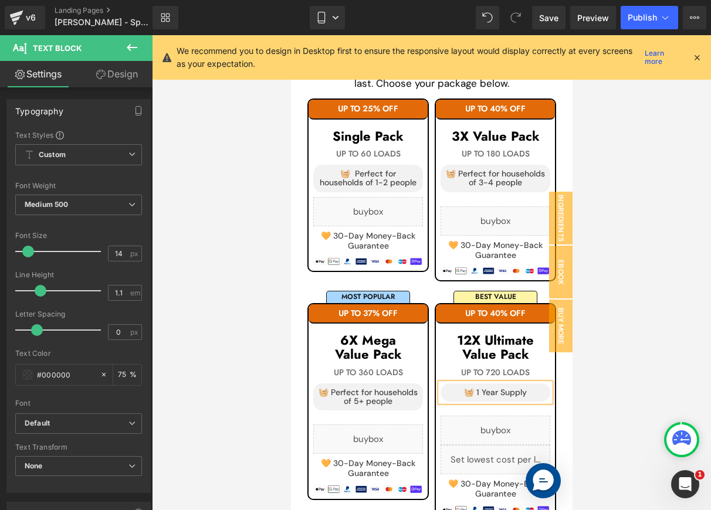
click at [470, 392] on div "🧺 1 Year Supply" at bounding box center [495, 393] width 110 height 18
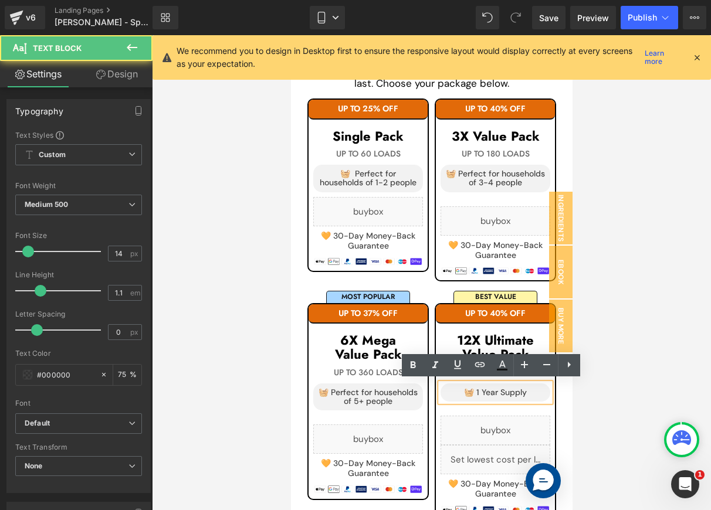
click at [596, 252] on div at bounding box center [431, 272] width 559 height 475
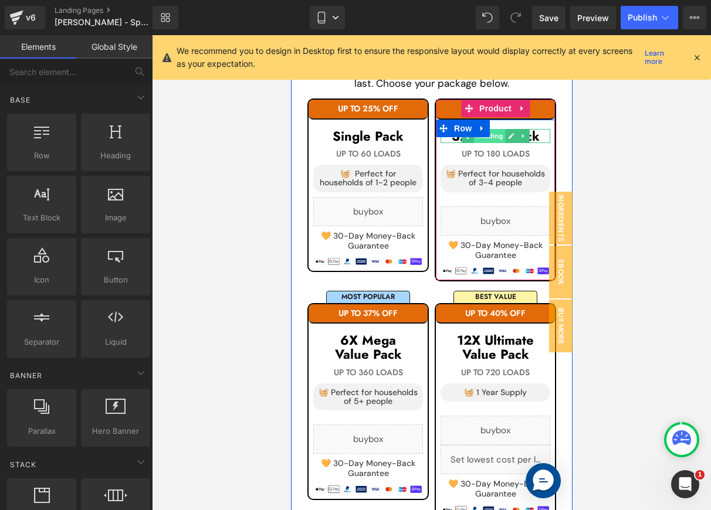
click at [493, 134] on span "Heading" at bounding box center [489, 136] width 32 height 14
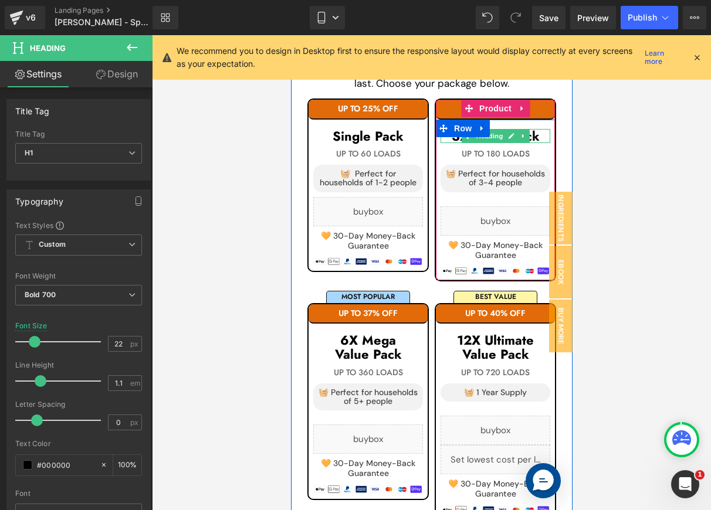
click at [530, 133] on h1 "3X Value Pack" at bounding box center [495, 136] width 110 height 14
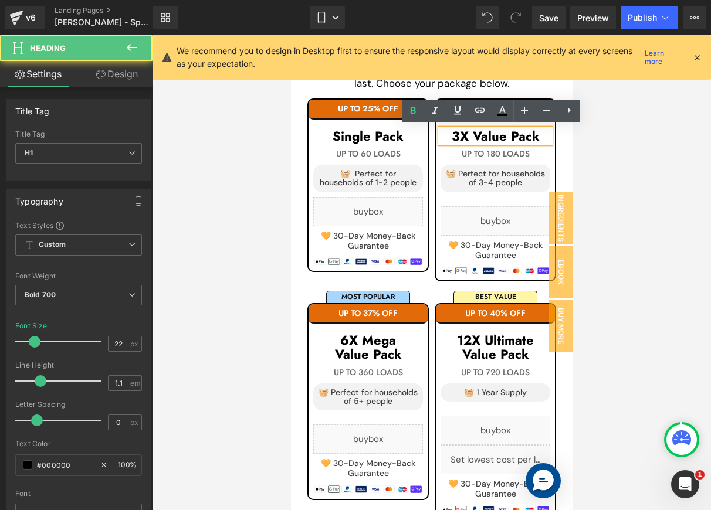
click at [469, 132] on h1 "3X Value Pack" at bounding box center [495, 136] width 110 height 14
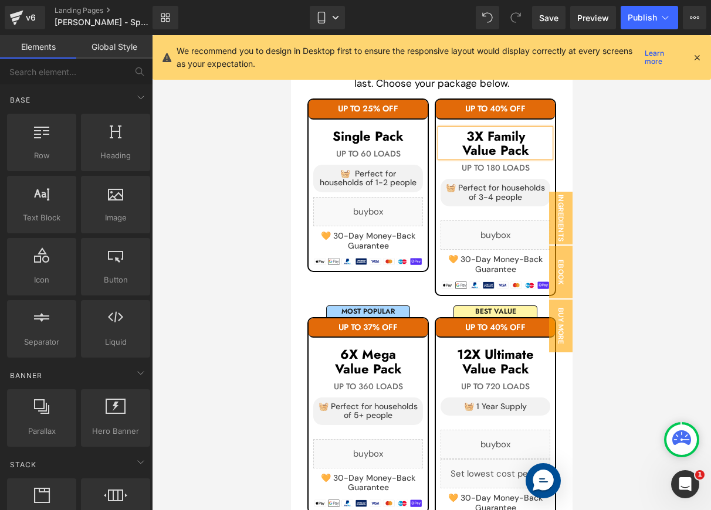
click at [616, 174] on div at bounding box center [431, 272] width 559 height 475
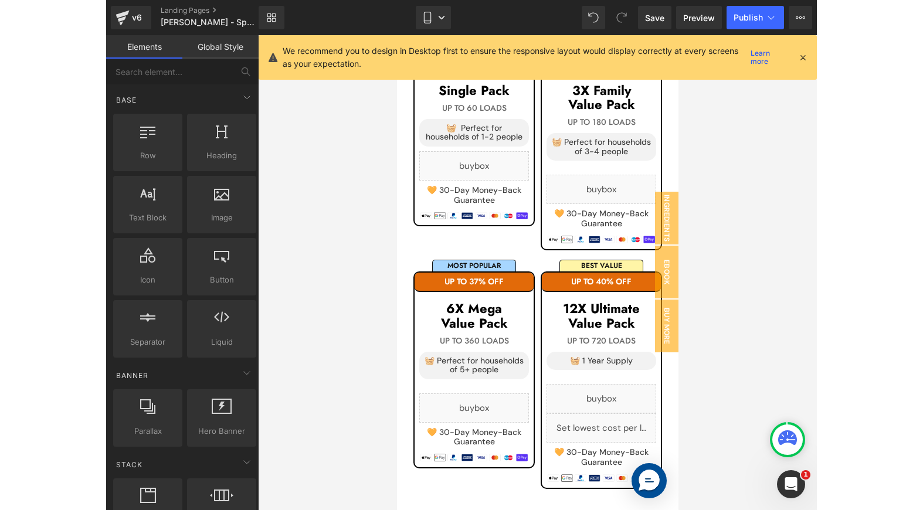
scroll to position [2370, 0]
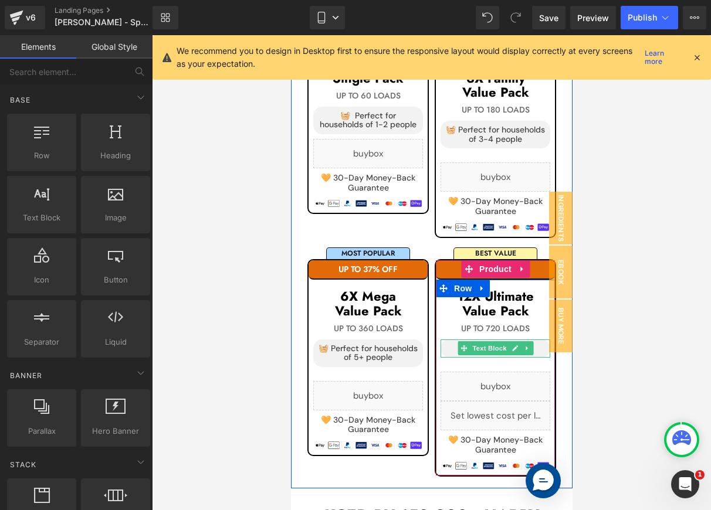
click at [531, 346] on div "🧺 1 Year Supply" at bounding box center [495, 349] width 110 height 18
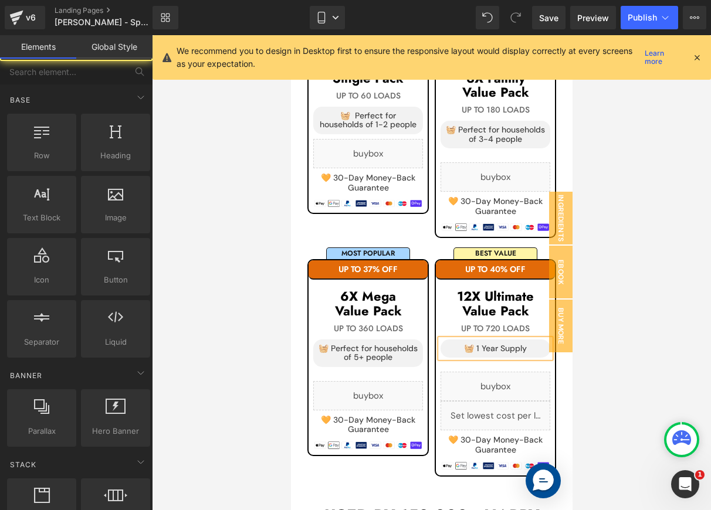
click at [592, 295] on div at bounding box center [431, 272] width 559 height 475
click at [604, 226] on div at bounding box center [431, 272] width 559 height 475
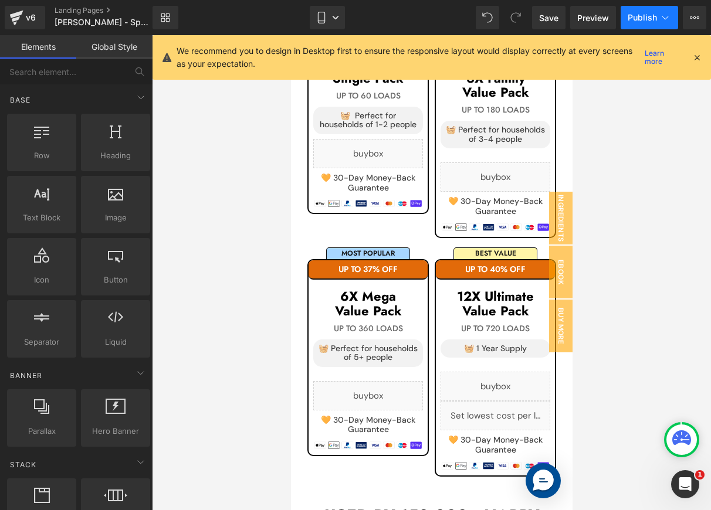
click at [666, 15] on icon at bounding box center [665, 18] width 12 height 12
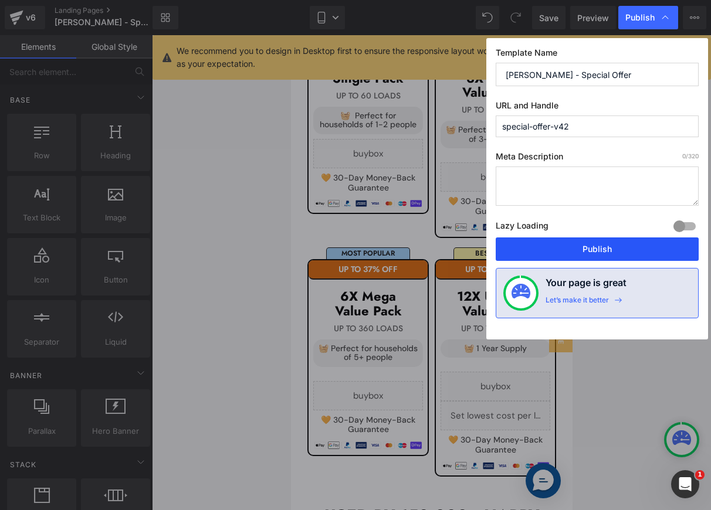
click at [623, 255] on button "Publish" at bounding box center [597, 249] width 203 height 23
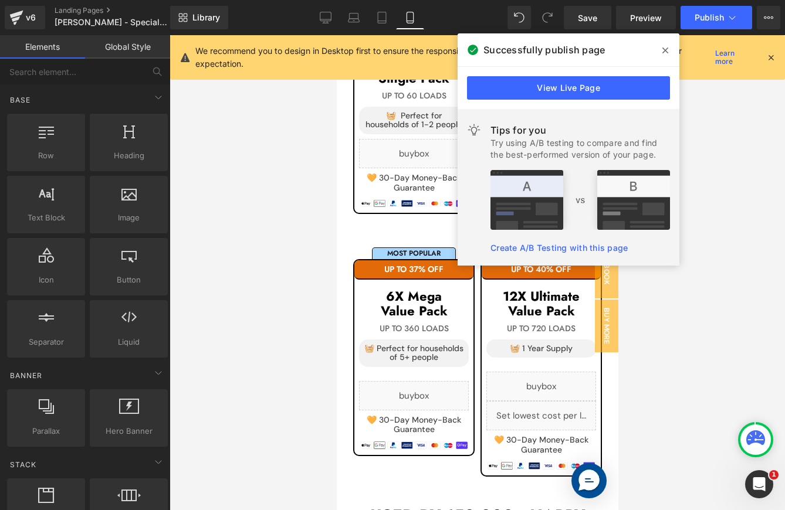
click at [666, 50] on icon at bounding box center [665, 50] width 6 height 9
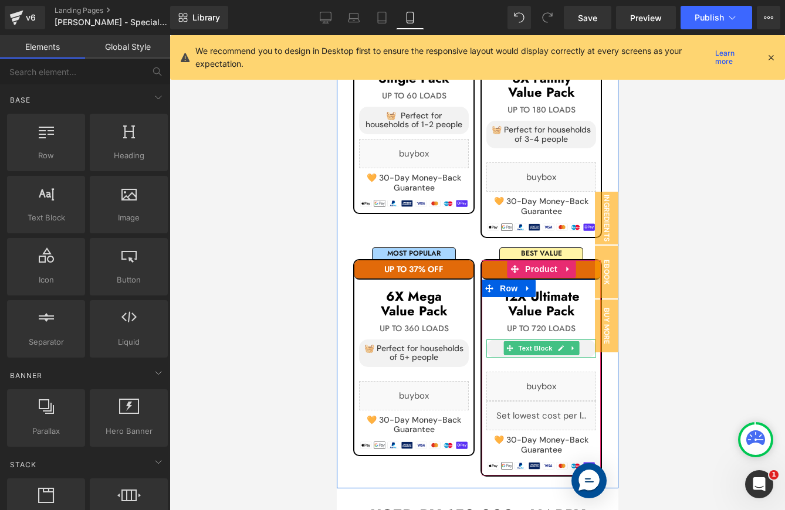
click at [580, 350] on div "🧺 1 Year Supply" at bounding box center [541, 349] width 110 height 18
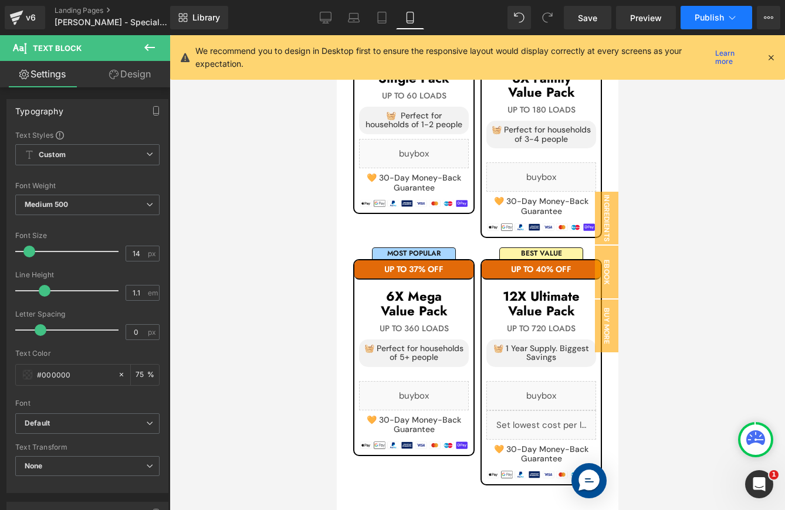
click at [739, 23] on button "Publish" at bounding box center [716, 17] width 72 height 23
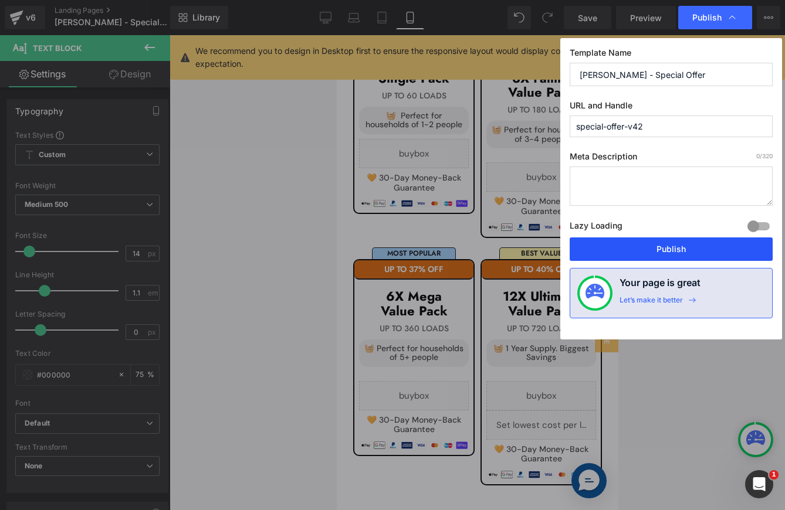
click at [684, 245] on button "Publish" at bounding box center [670, 249] width 203 height 23
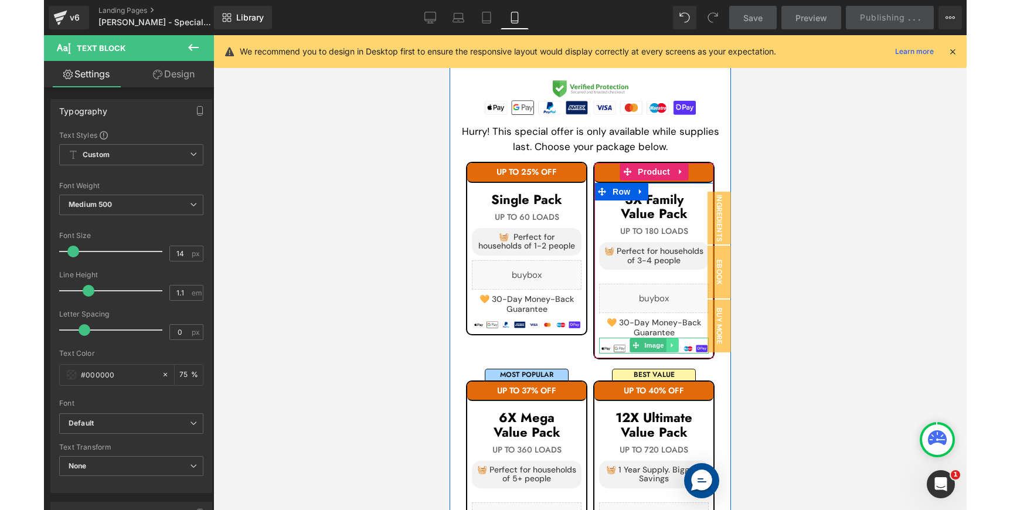
scroll to position [2220, 0]
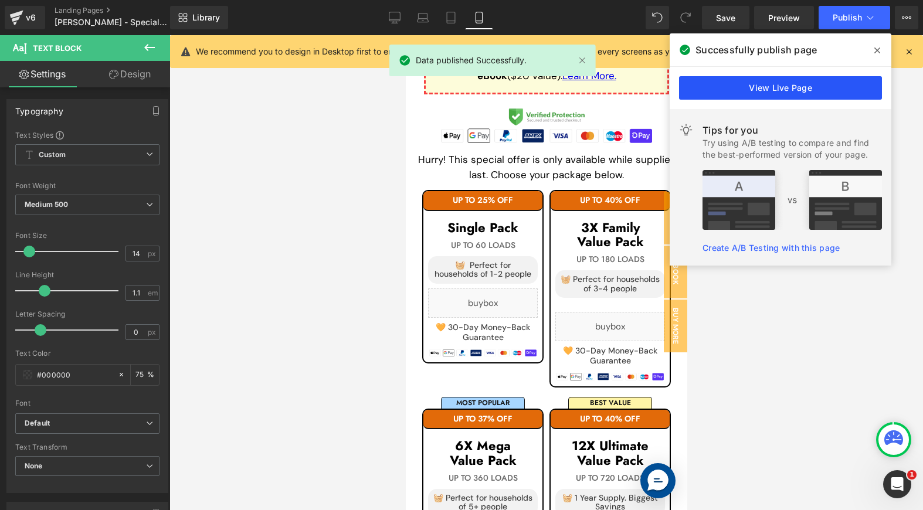
click at [806, 86] on link "View Live Page" at bounding box center [780, 87] width 203 height 23
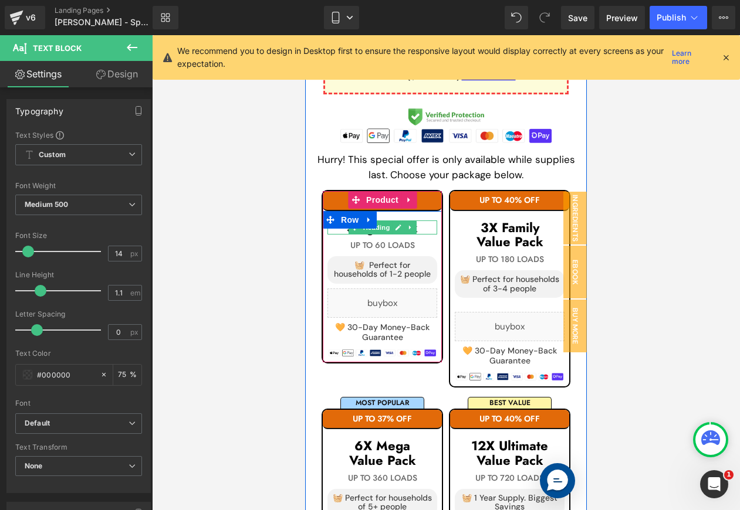
click at [423, 222] on h1 "Single Pack" at bounding box center [382, 228] width 110 height 14
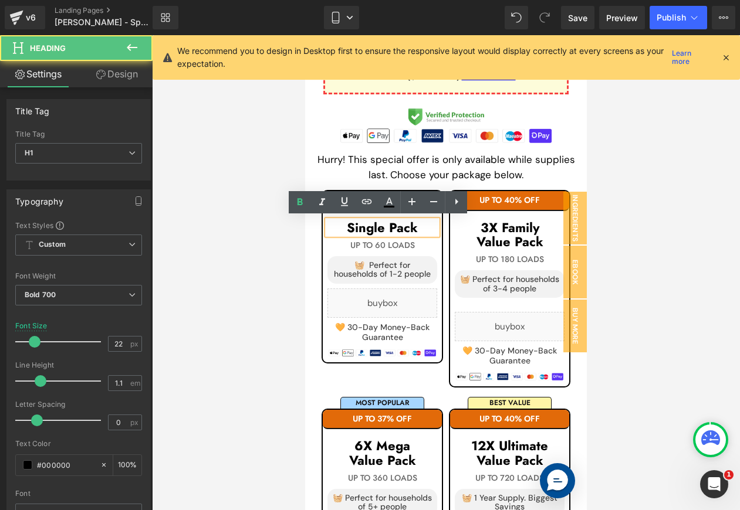
click at [385, 224] on h1 "Single Pack" at bounding box center [382, 228] width 110 height 14
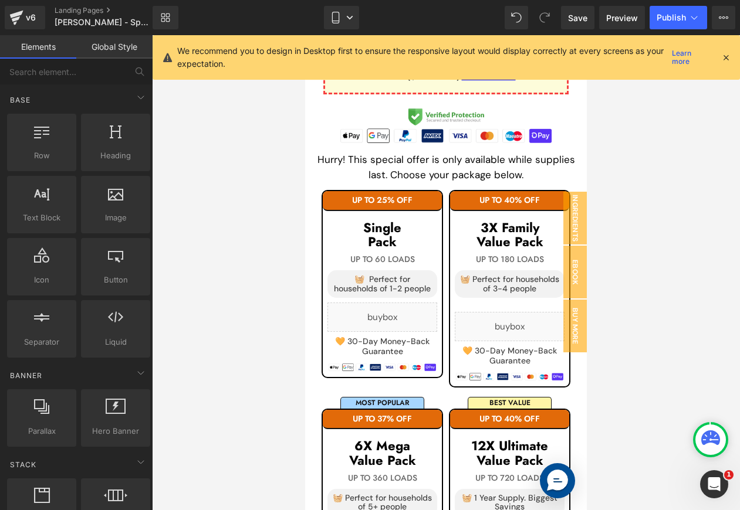
click at [670, 210] on div at bounding box center [446, 272] width 588 height 475
click at [691, 26] on button "Publish" at bounding box center [677, 17] width 57 height 23
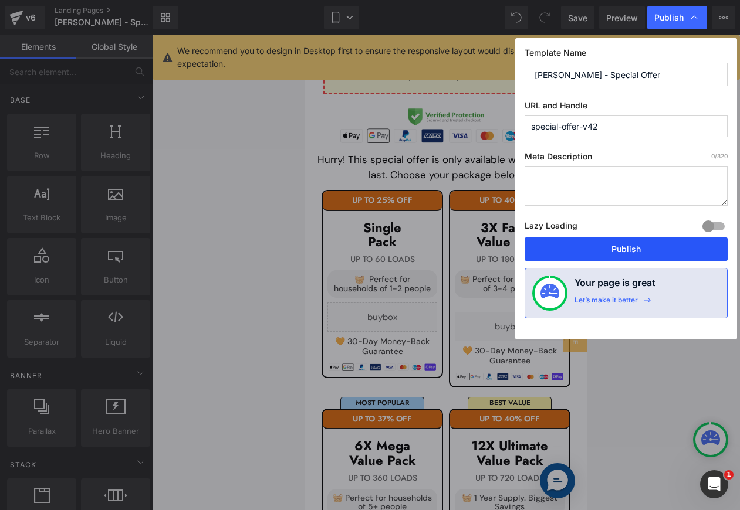
click at [643, 247] on button "Publish" at bounding box center [625, 249] width 203 height 23
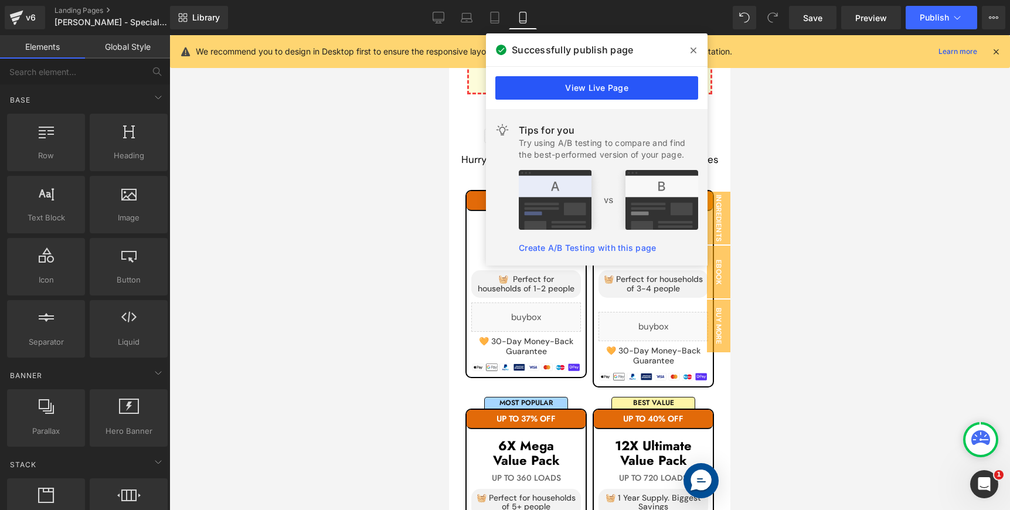
click at [594, 83] on link "View Live Page" at bounding box center [597, 87] width 203 height 23
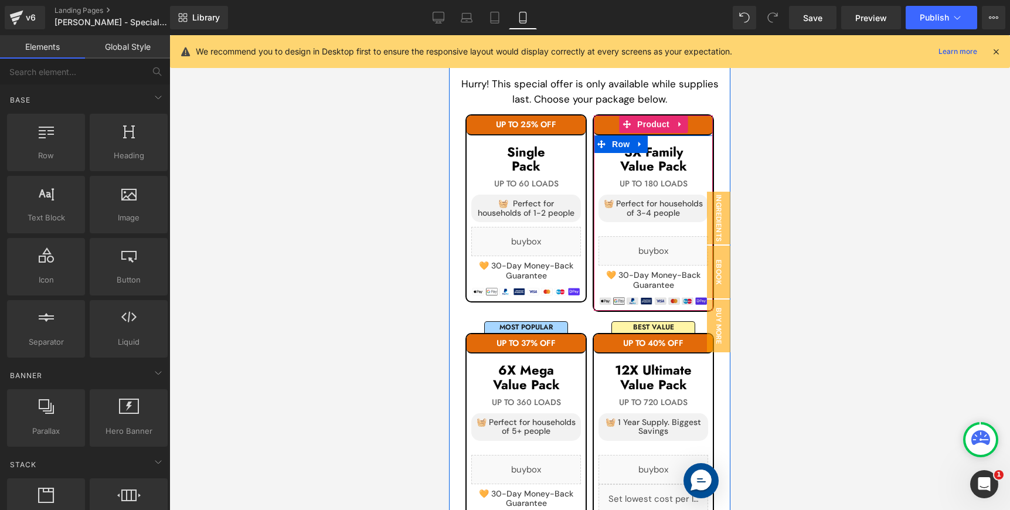
scroll to position [2352, 0]
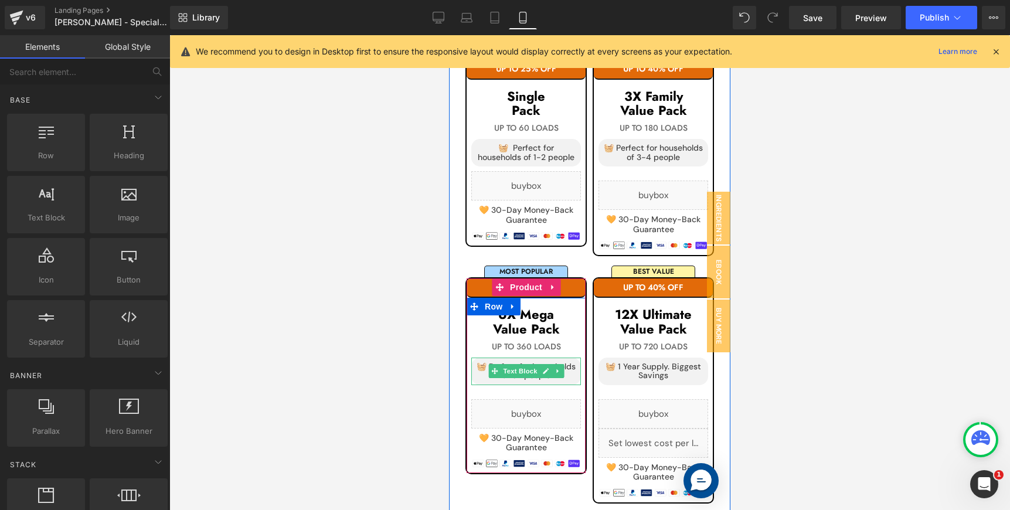
click at [559, 373] on div "🧺 Perfect for households of 5+ people" at bounding box center [527, 372] width 110 height 28
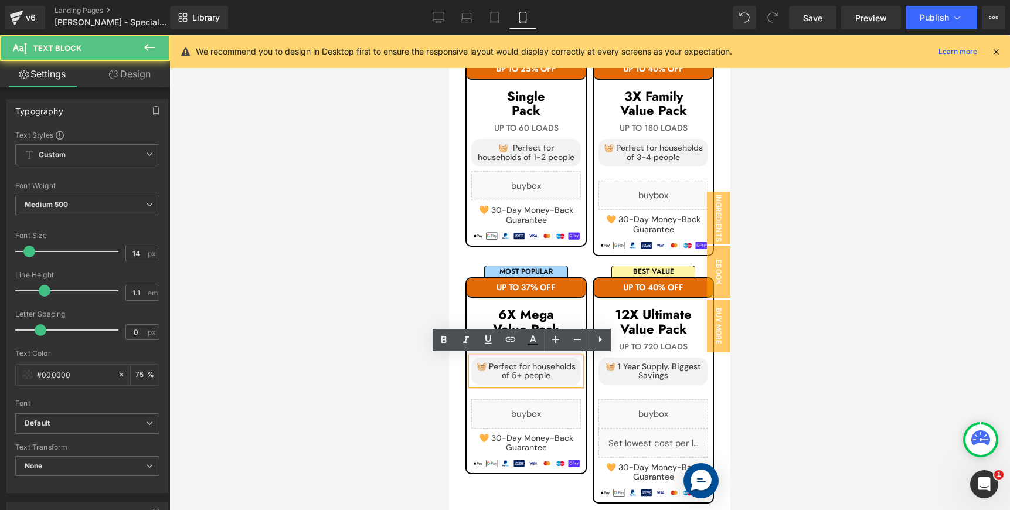
click at [559, 373] on div "🧺 Perfect for households of 5+ people" at bounding box center [527, 372] width 110 height 28
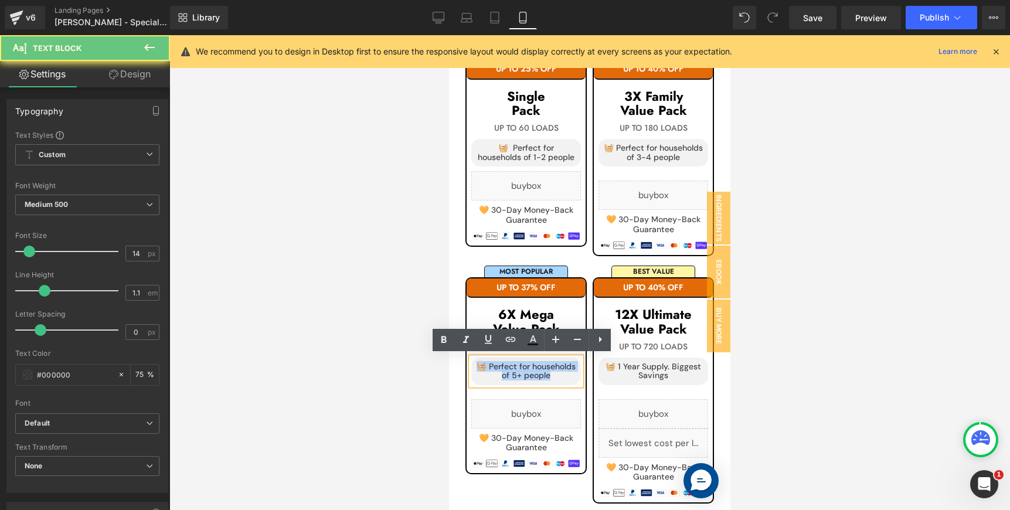
click at [559, 373] on div "🧺 Perfect for households of 5+ people" at bounding box center [527, 372] width 110 height 28
copy div "🧺 Perfect for households of 5+ people"
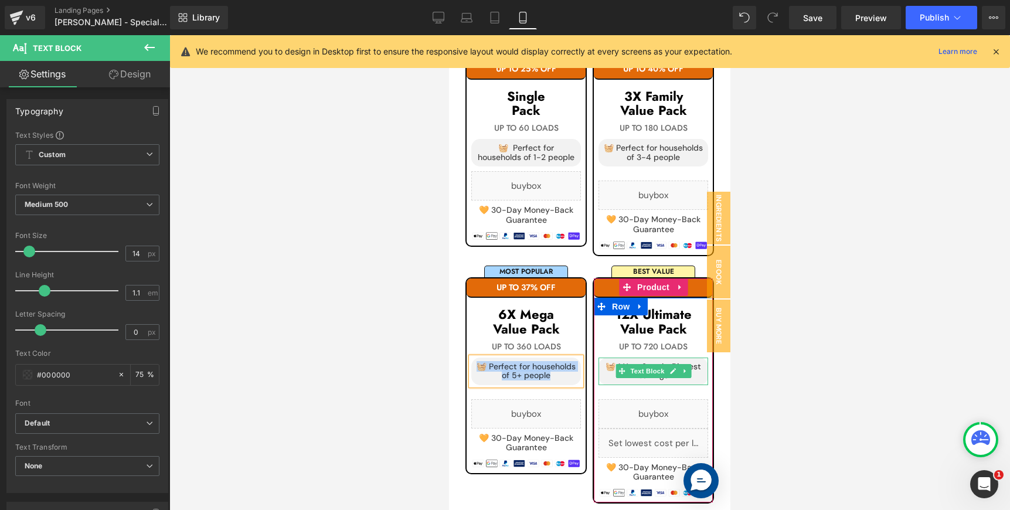
click at [691, 365] on div "🧺 1 Year Supply. Biggest Savings" at bounding box center [654, 372] width 110 height 28
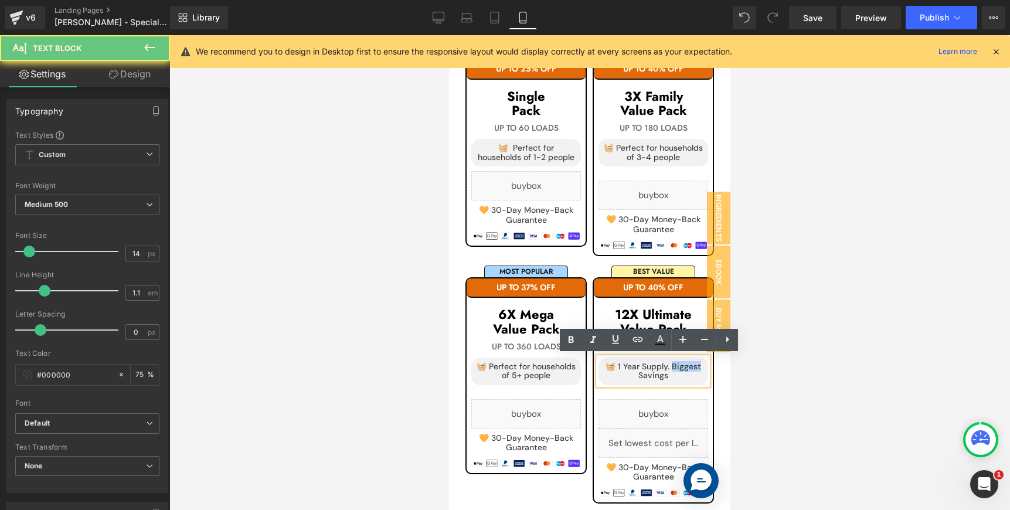
click at [691, 365] on div "🧺 1 Year Supply. Biggest Savings" at bounding box center [654, 372] width 110 height 28
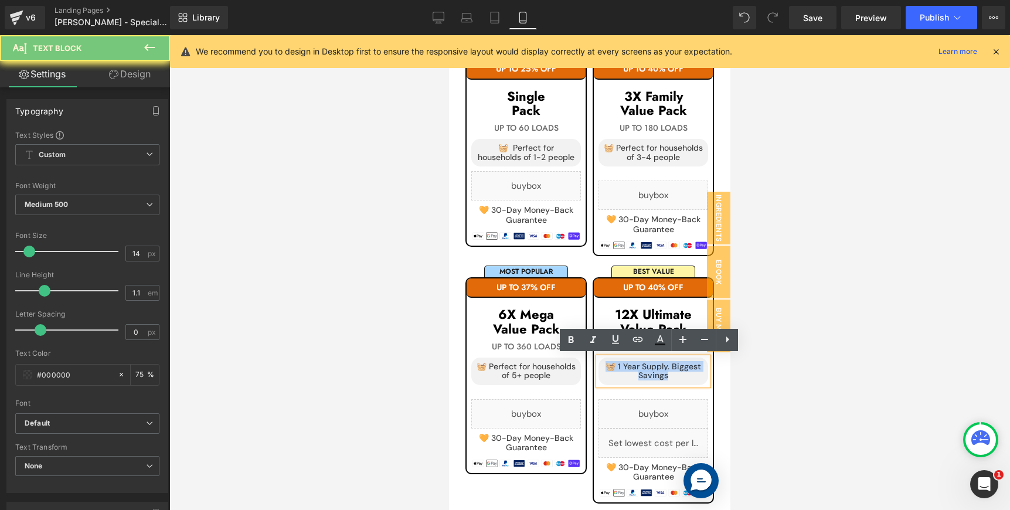
click at [691, 365] on div "🧺 1 Year Supply. Biggest Savings" at bounding box center [654, 372] width 110 height 28
copy div "🧺 1 Year Supply. Biggest Savings"
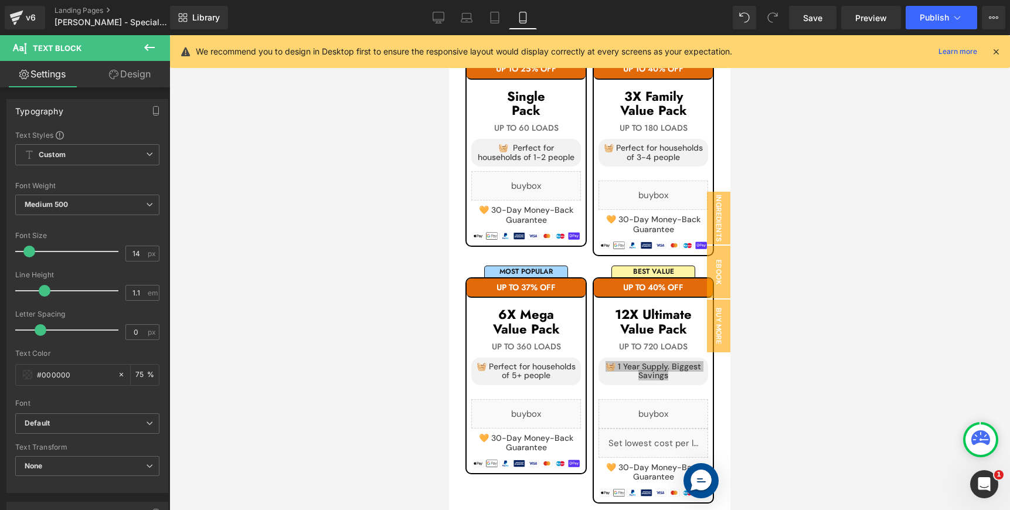
click at [852, 300] on div at bounding box center [589, 272] width 841 height 475
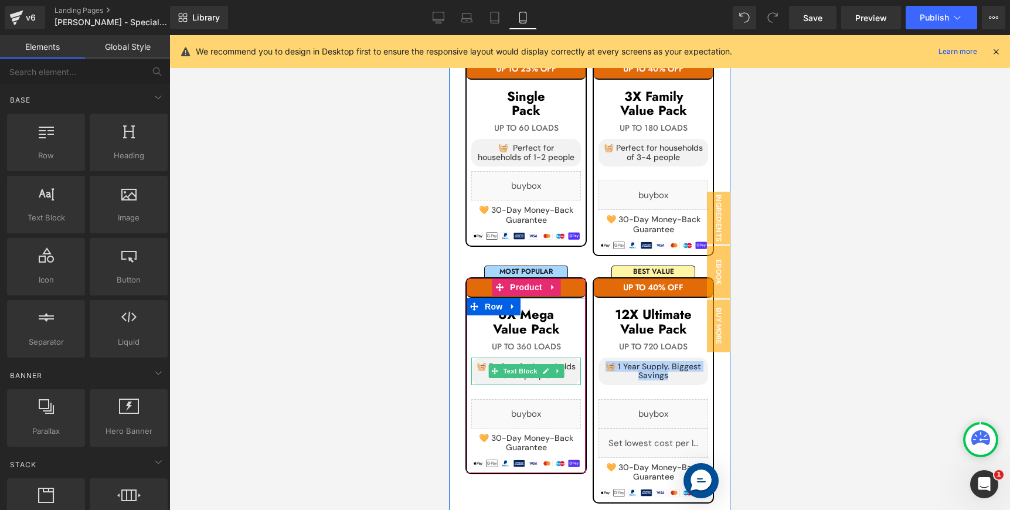
click at [565, 365] on div "🧺 Perfect for households of 5+ people" at bounding box center [527, 372] width 110 height 28
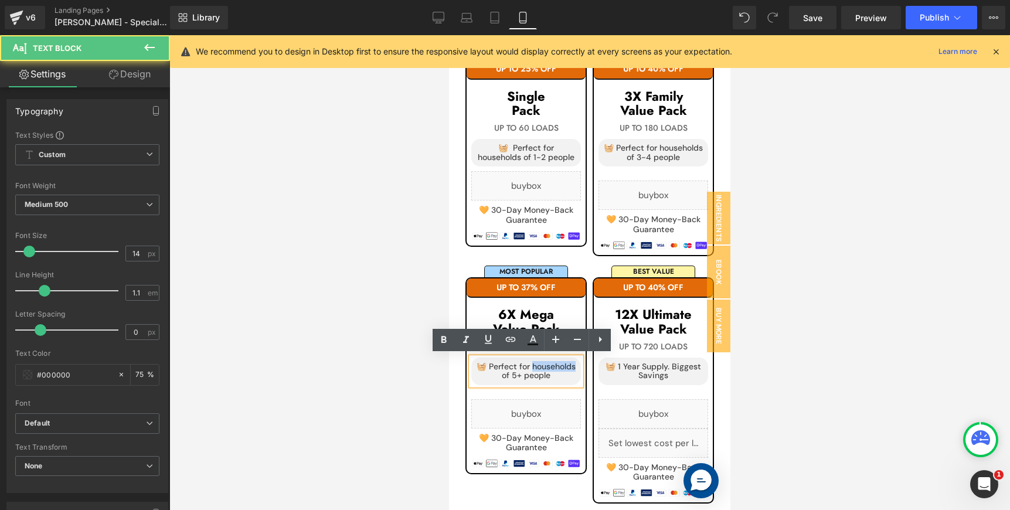
click at [566, 365] on div "🧺 Perfect for households of 5+ people" at bounding box center [527, 372] width 110 height 28
click at [551, 370] on div "🧺 Perfect for households of 5+ people" at bounding box center [527, 372] width 110 height 28
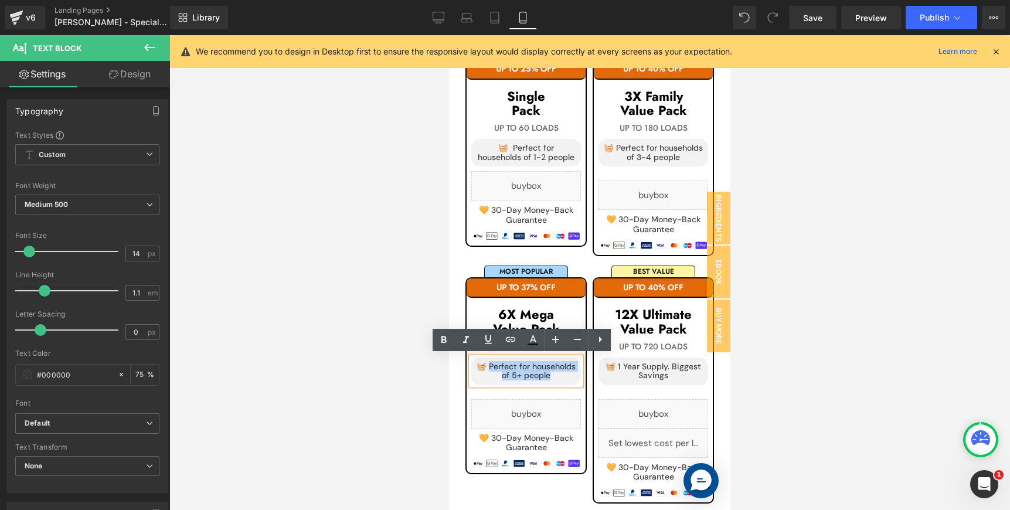
drag, startPoint x: 551, startPoint y: 375, endPoint x: 484, endPoint y: 365, distance: 67.5
click at [484, 365] on div "🧺 Perfect for households of 5+ people" at bounding box center [527, 372] width 110 height 28
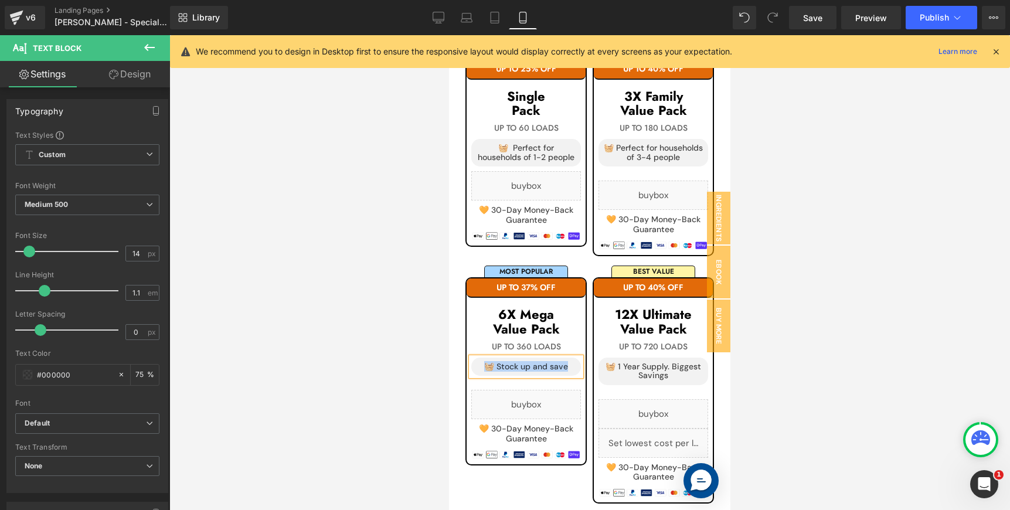
copy div "🧺 Stock up and save"
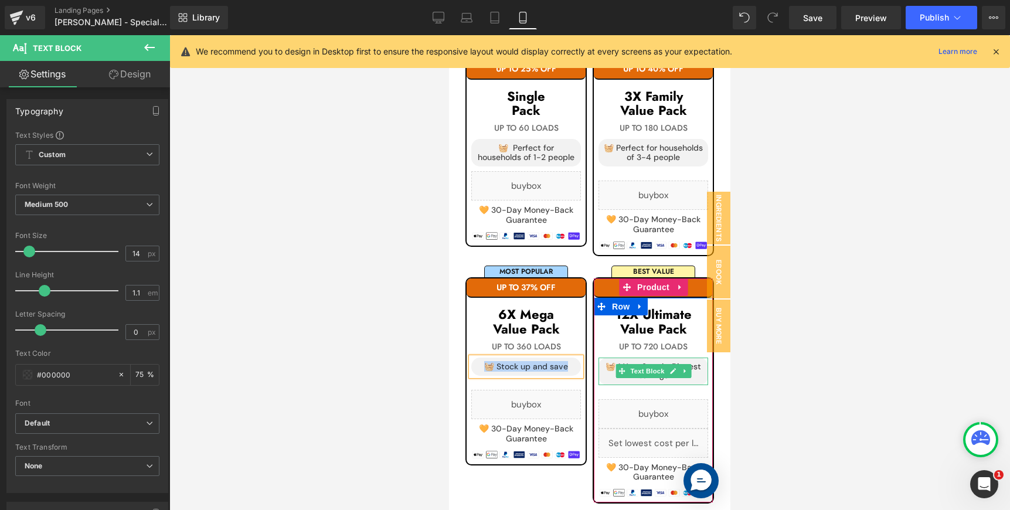
click at [696, 365] on div "🧺 1 Year Supply. Biggest Savings" at bounding box center [654, 372] width 110 height 28
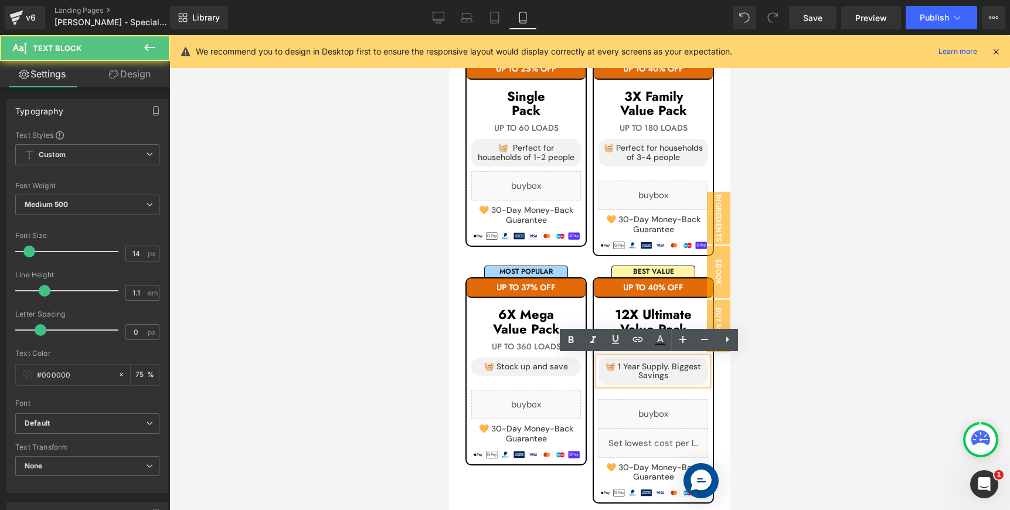
click at [690, 365] on div "🧺 1 Year Supply. Biggest Savings" at bounding box center [654, 372] width 110 height 28
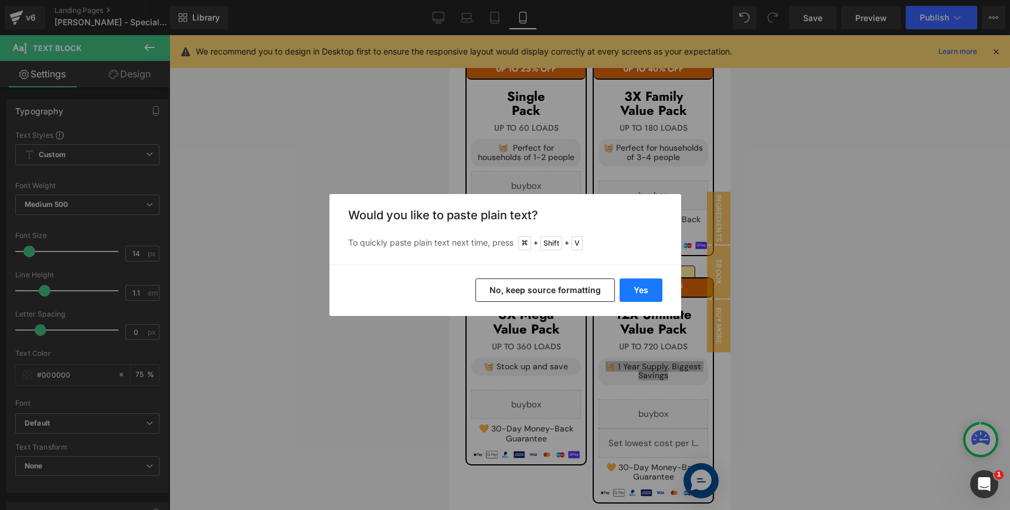
click at [642, 286] on button "Yes" at bounding box center [641, 290] width 43 height 23
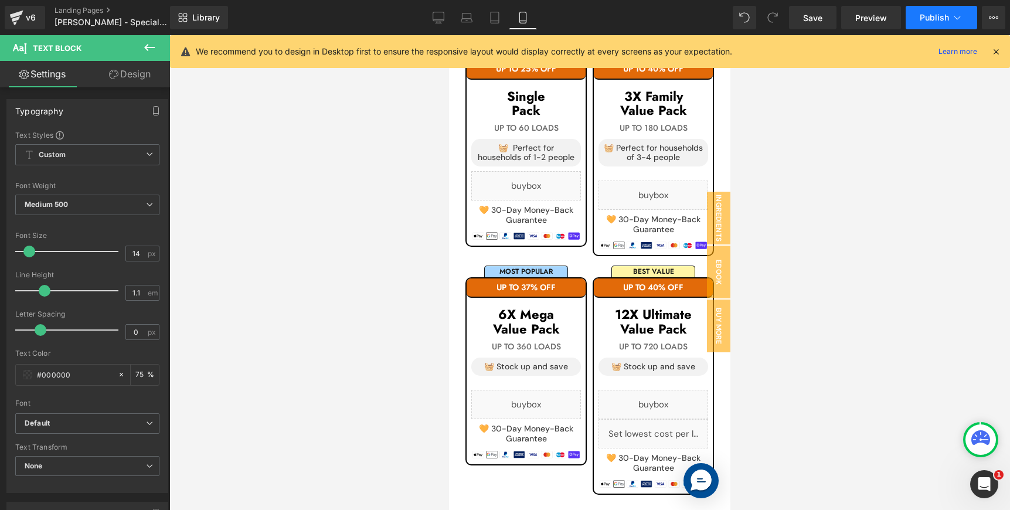
click at [910, 17] on span "Publish" at bounding box center [934, 17] width 29 height 9
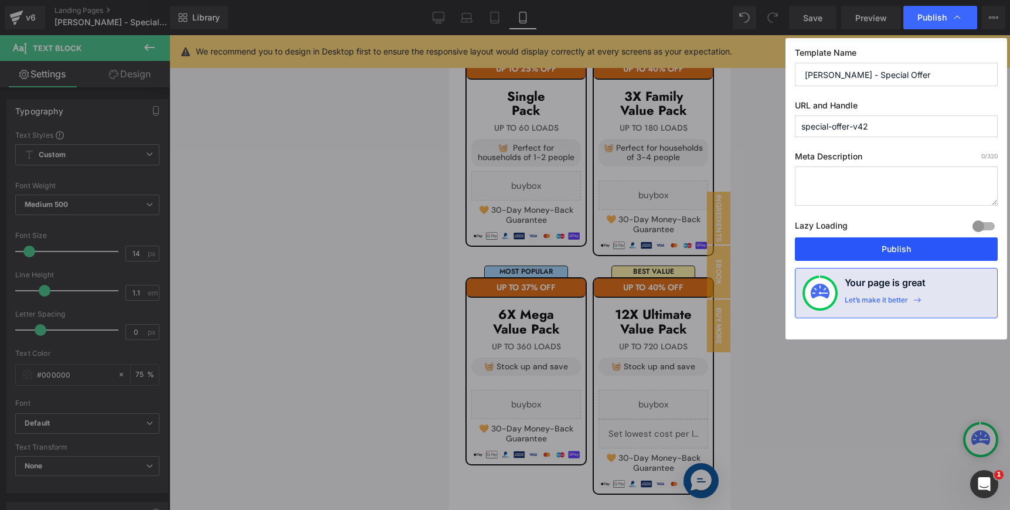
click at [882, 252] on button "Publish" at bounding box center [896, 249] width 203 height 23
